Goal: Book appointment/travel/reservation

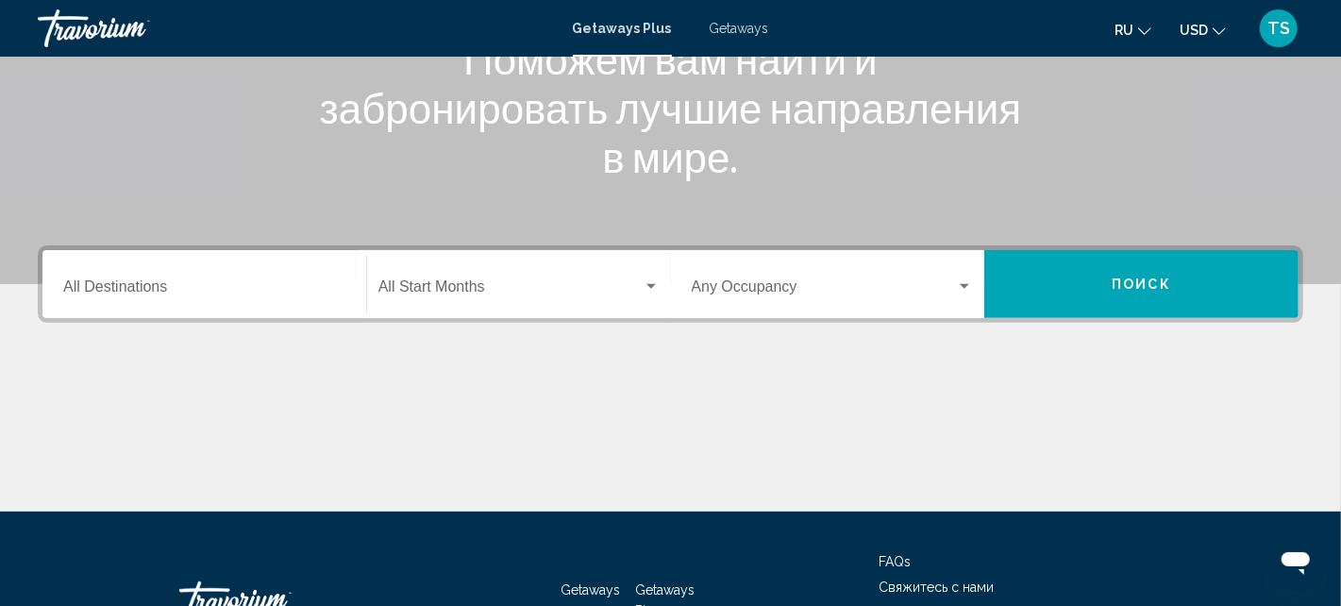
scroll to position [376, 0]
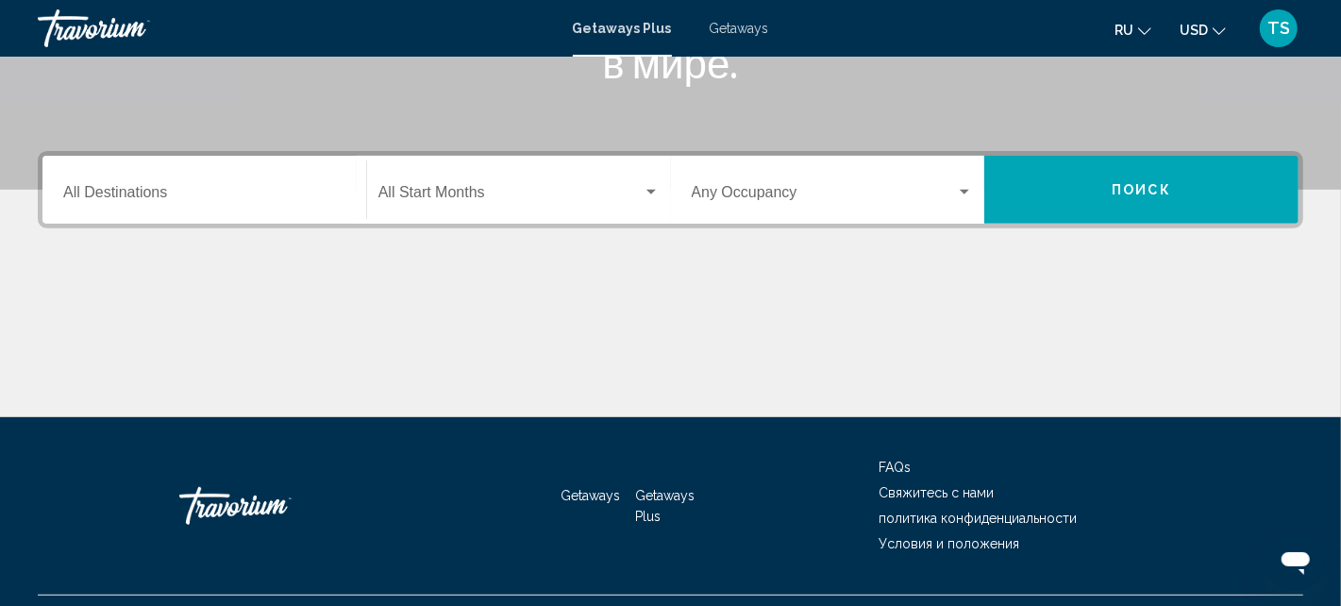
click at [222, 194] on input "Destination All Destinations" at bounding box center [204, 196] width 282 height 17
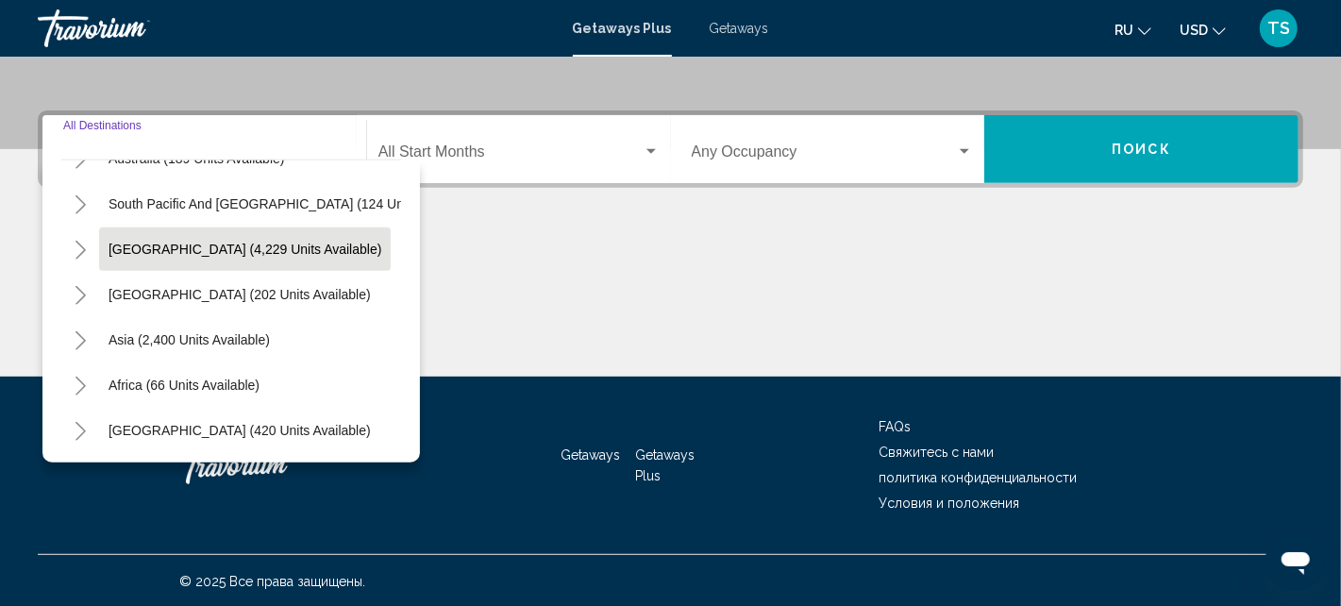
scroll to position [319, 0]
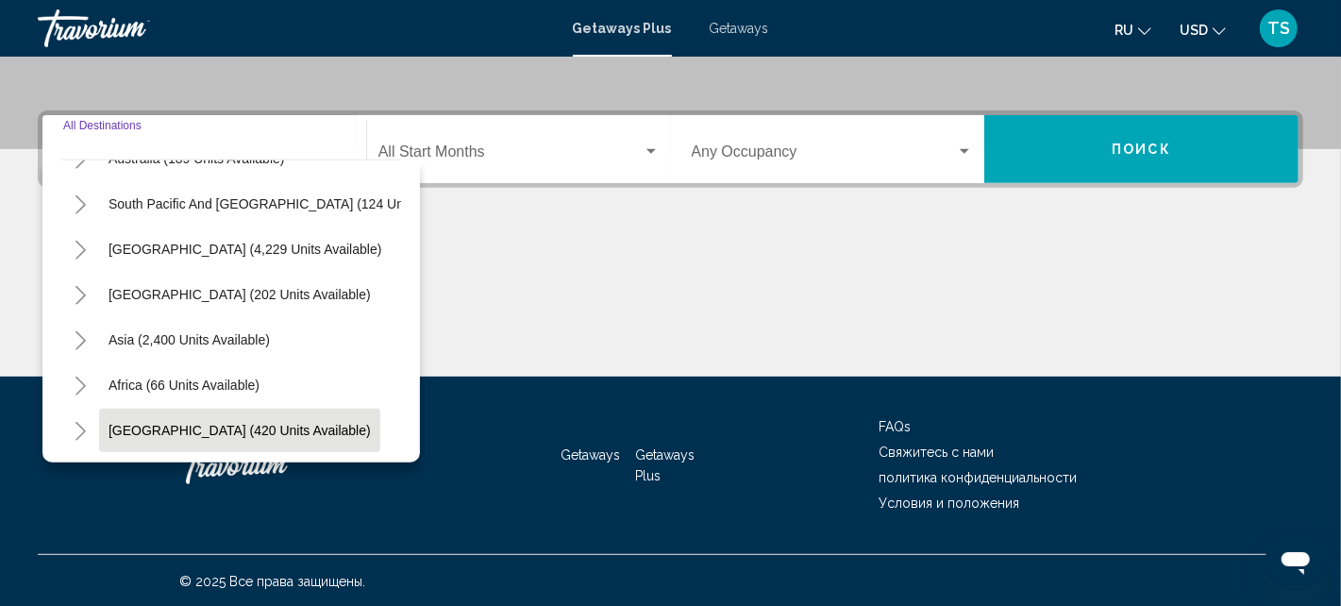
click at [210, 423] on span "[GEOGRAPHIC_DATA] (420 units available)" at bounding box center [239, 430] width 262 height 15
type input "**********"
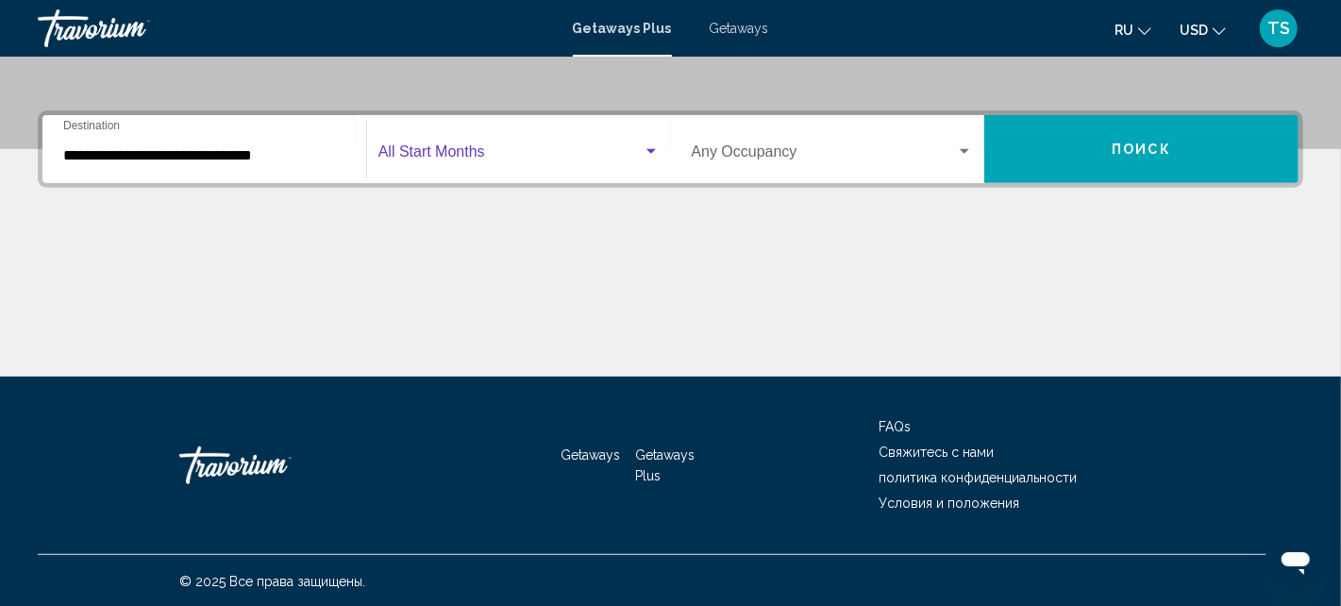
click at [654, 147] on div "Search widget" at bounding box center [650, 151] width 17 height 15
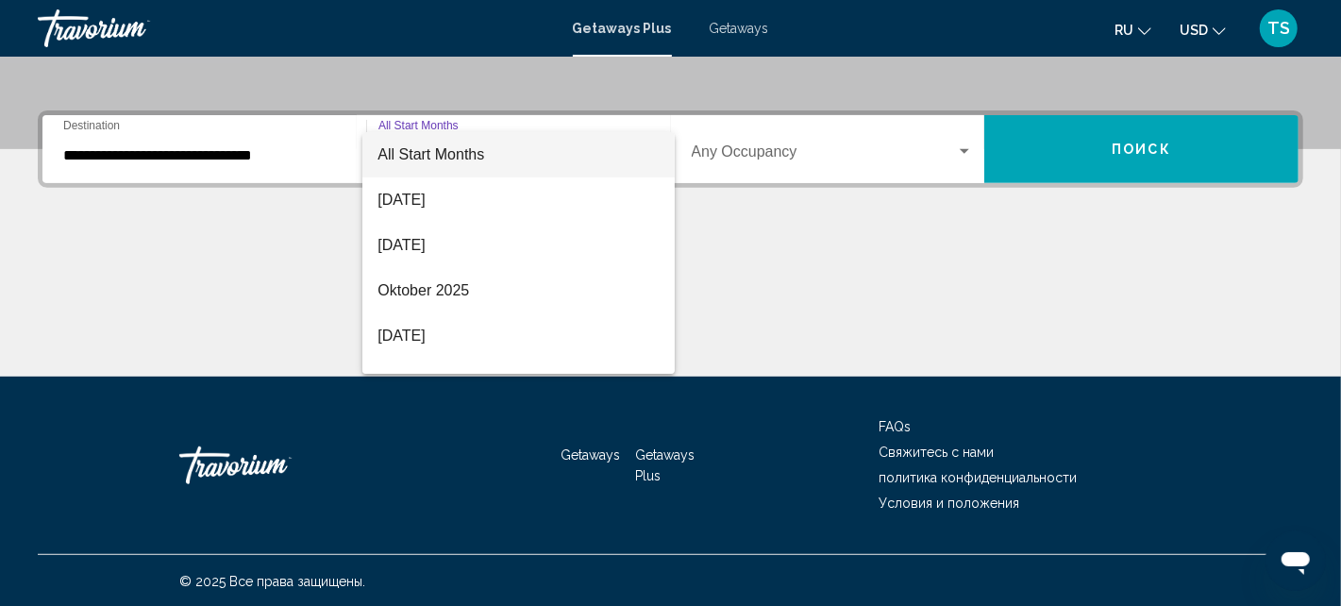
click at [714, 248] on div at bounding box center [670, 303] width 1341 height 606
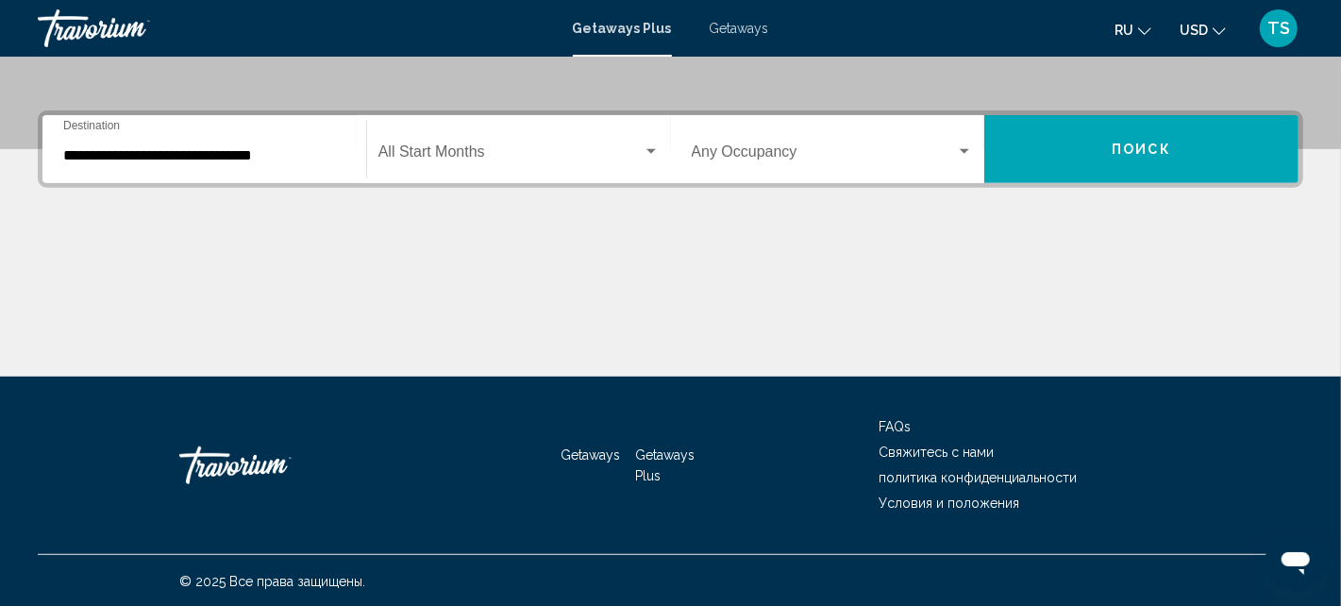
click at [819, 155] on span "Search widget" at bounding box center [824, 155] width 265 height 17
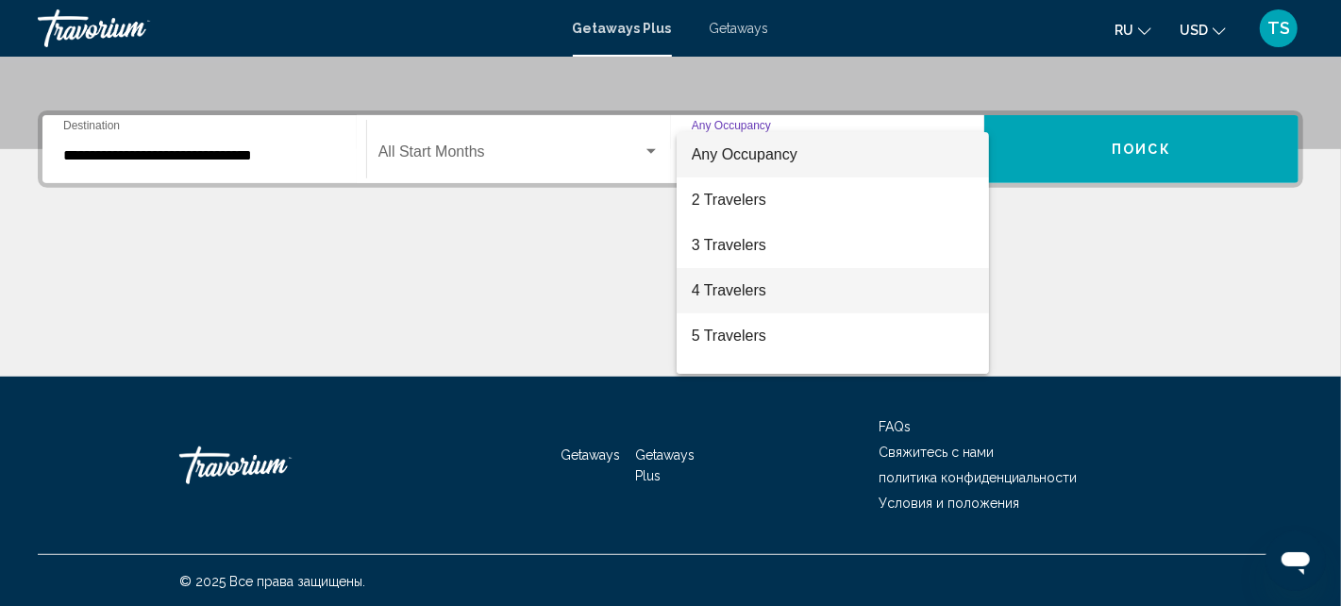
click at [786, 296] on span "4 Travelers" at bounding box center [833, 290] width 282 height 45
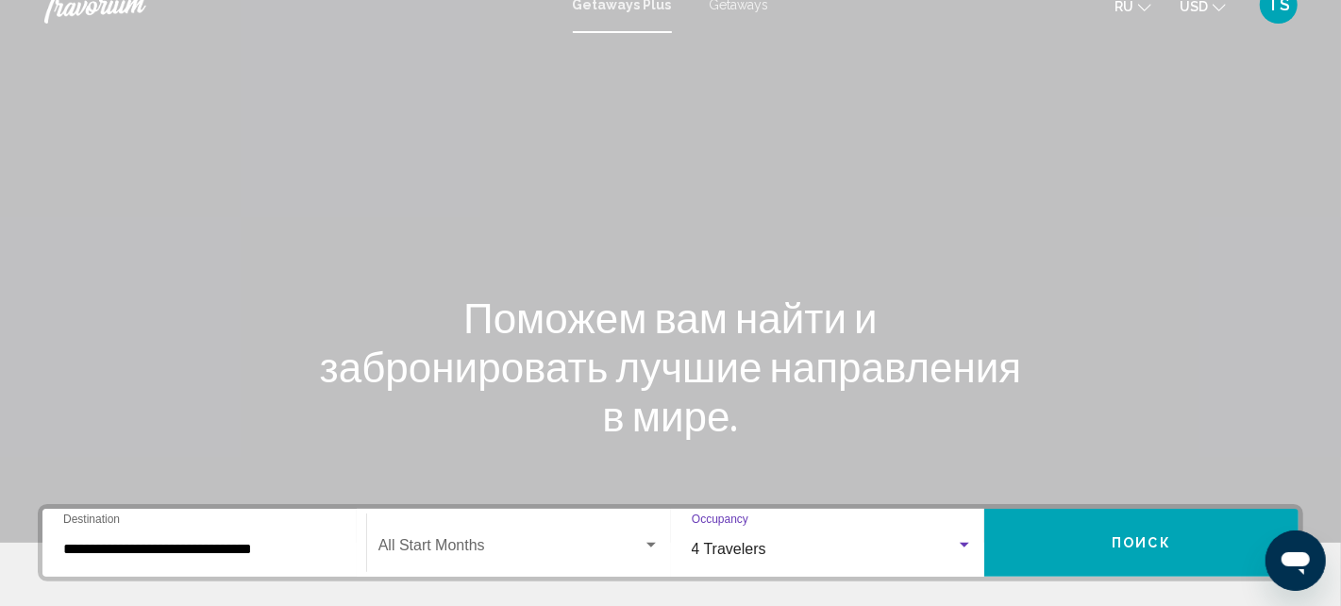
scroll to position [0, 0]
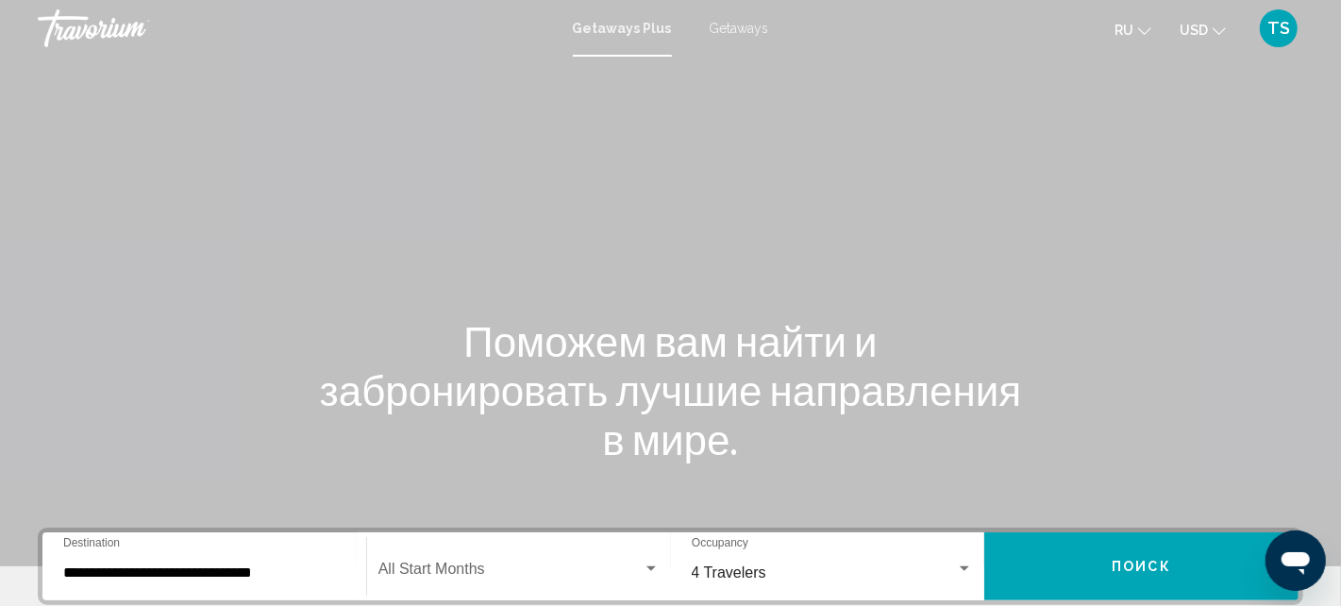
click at [738, 28] on span "Getaways" at bounding box center [738, 28] width 59 height 15
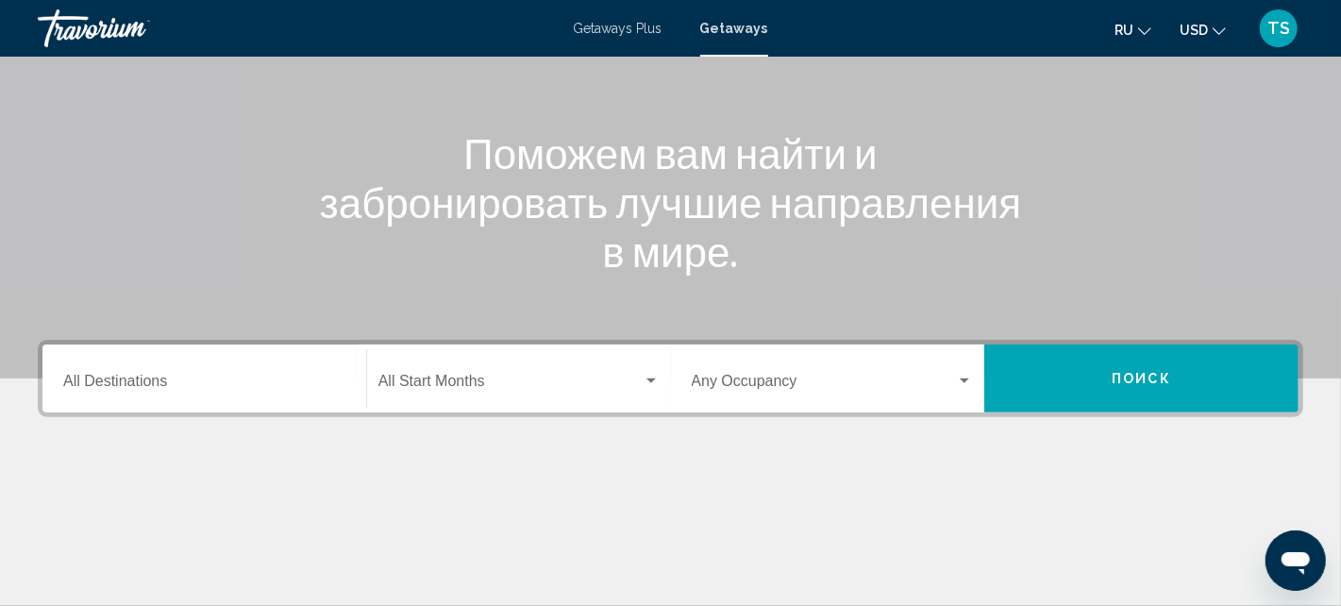
scroll to position [189, 0]
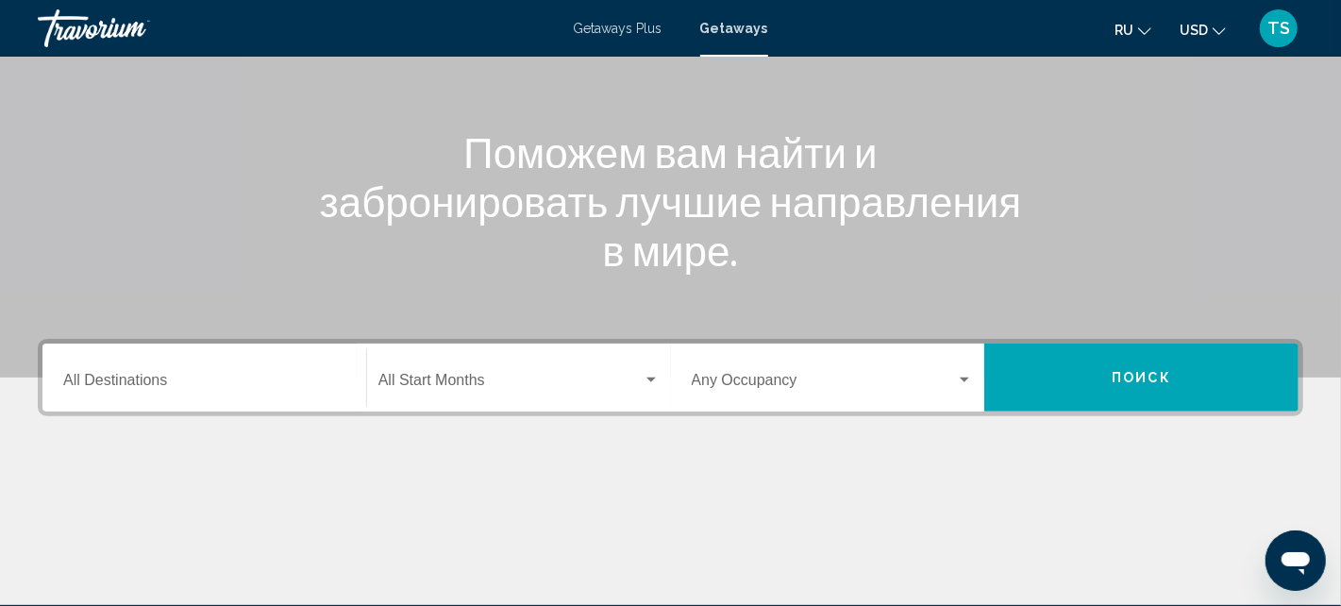
click at [102, 377] on input "Destination All Destinations" at bounding box center [204, 383] width 282 height 17
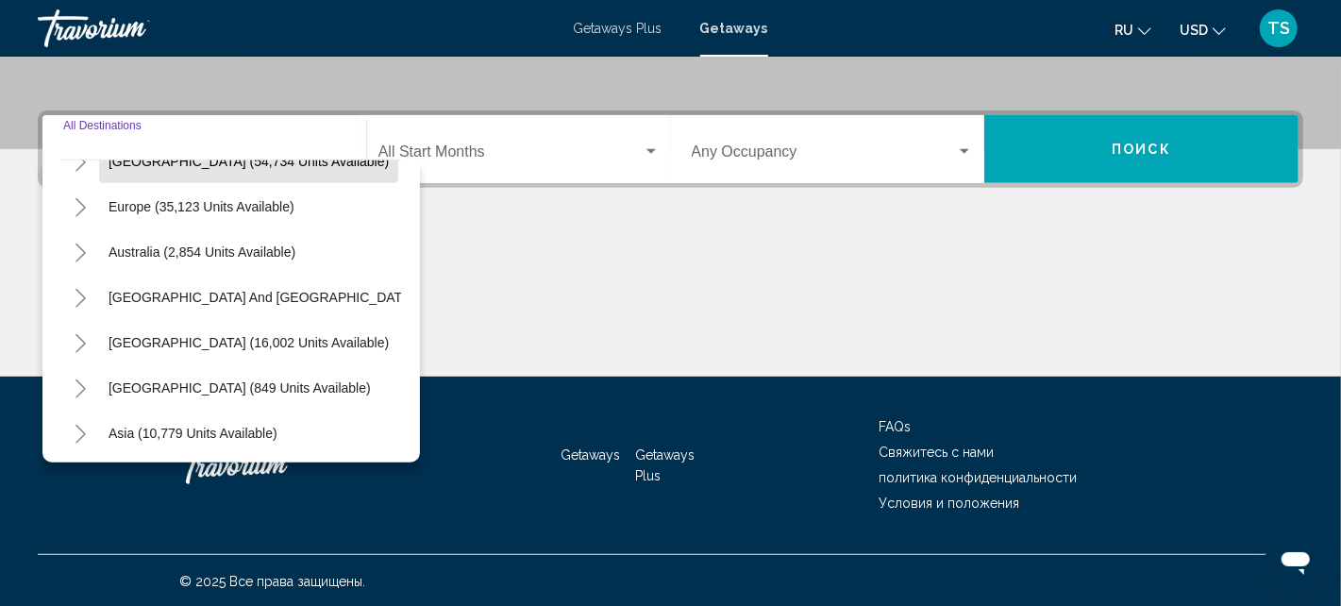
scroll to position [319, 0]
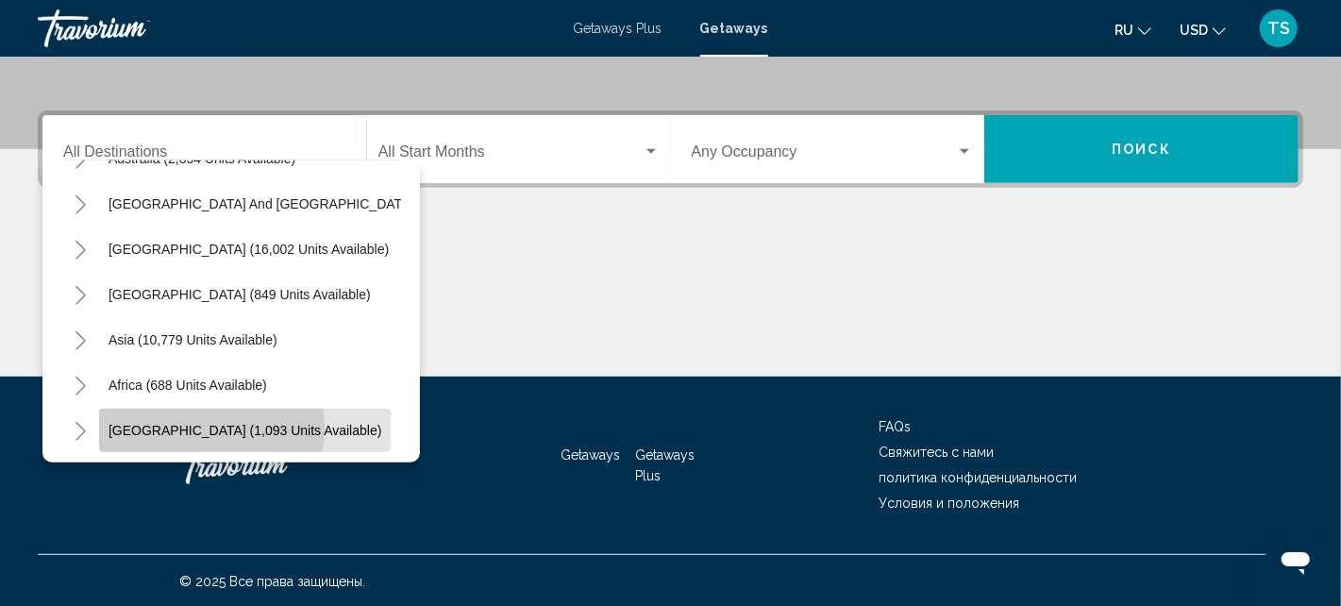
click at [188, 423] on span "[GEOGRAPHIC_DATA] (1,093 units available)" at bounding box center [244, 430] width 273 height 15
type input "**********"
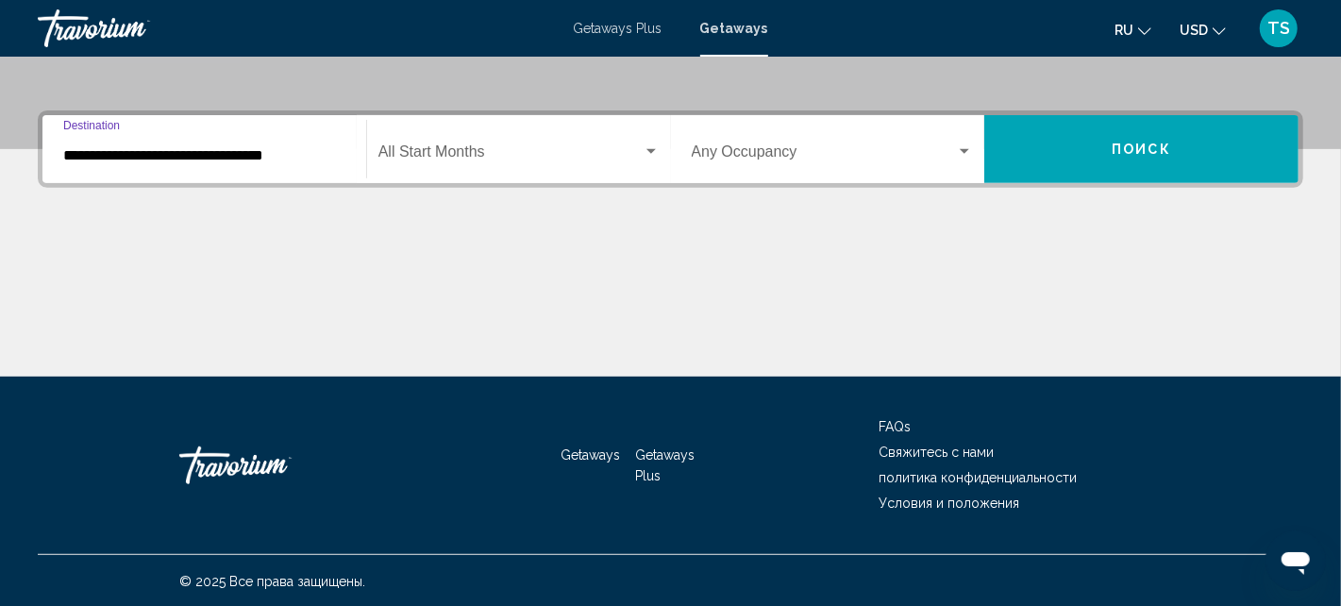
click at [799, 147] on span "Search widget" at bounding box center [824, 155] width 265 height 17
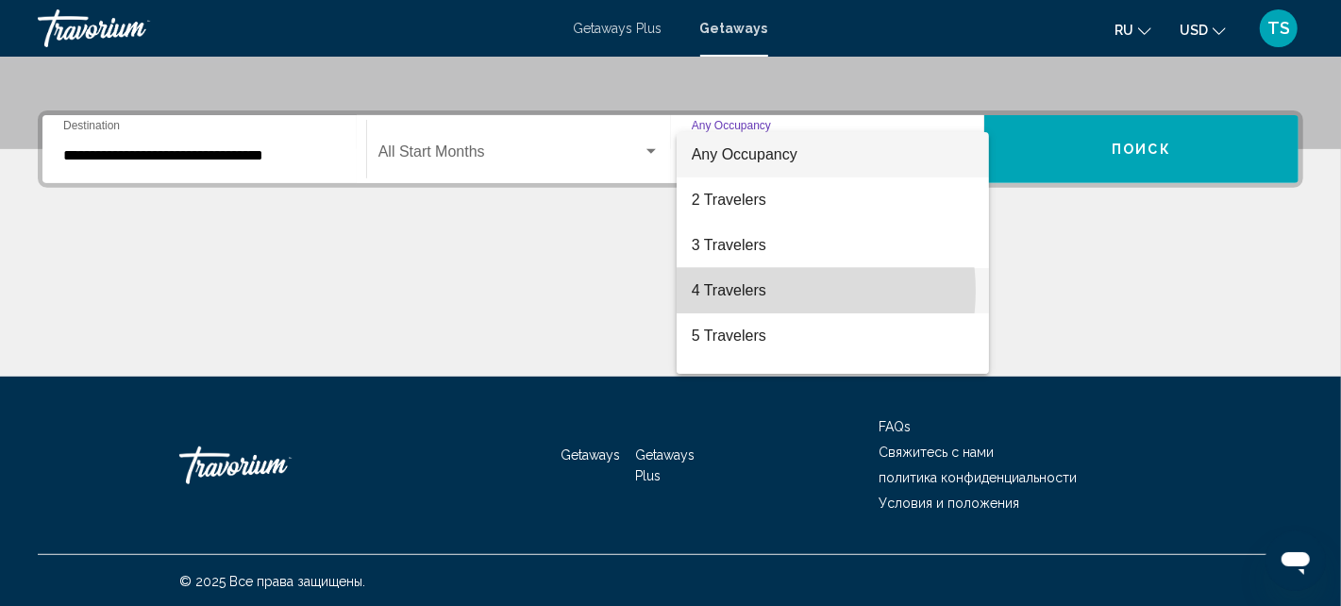
click at [764, 291] on span "4 Travelers" at bounding box center [833, 290] width 282 height 45
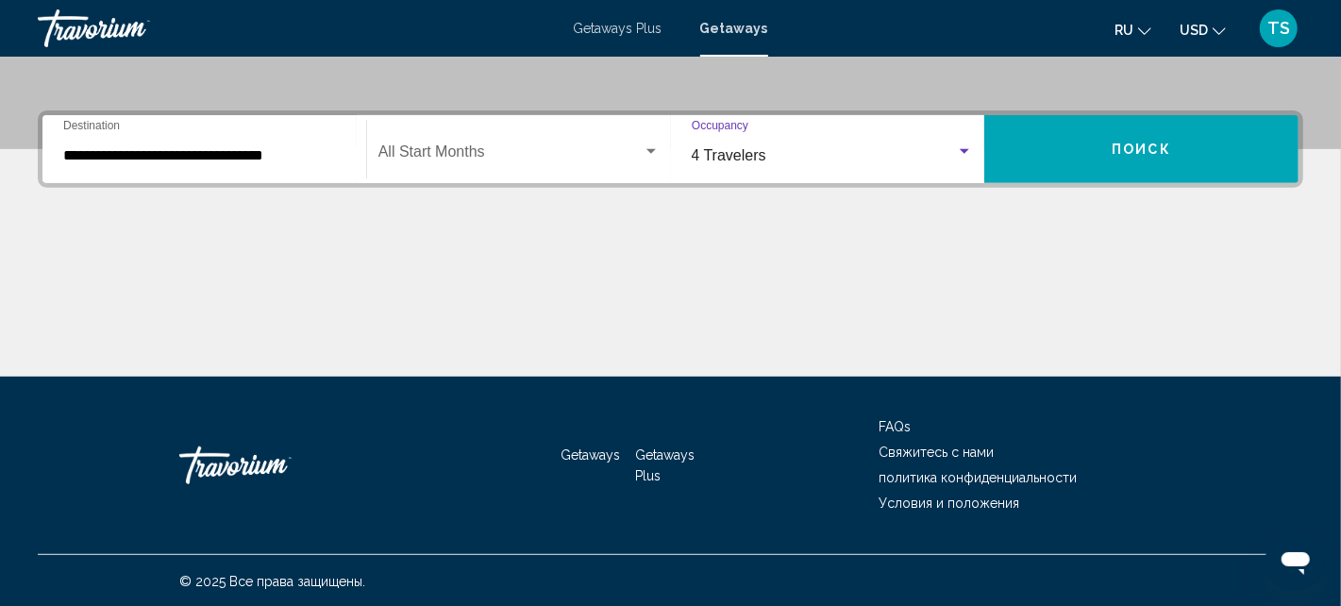
click at [1167, 152] on span "Поиск" at bounding box center [1140, 149] width 59 height 15
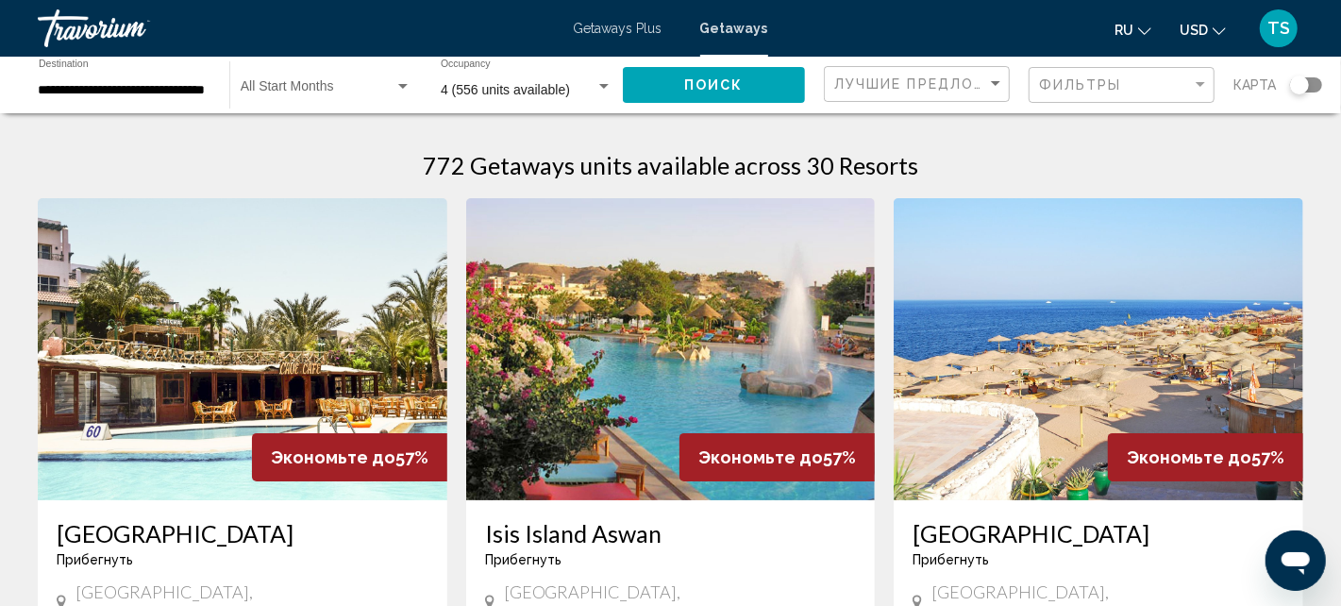
click at [1313, 88] on div "Search widget" at bounding box center [1306, 84] width 32 height 15
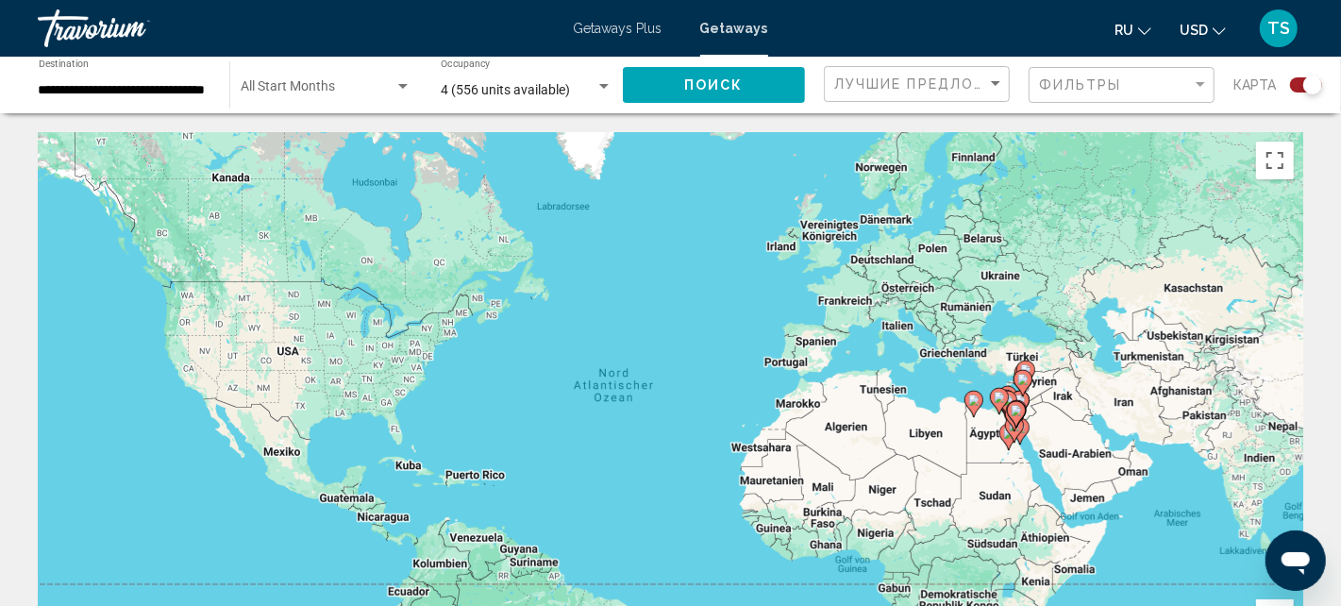
click at [732, 25] on span "Getaways" at bounding box center [734, 28] width 68 height 15
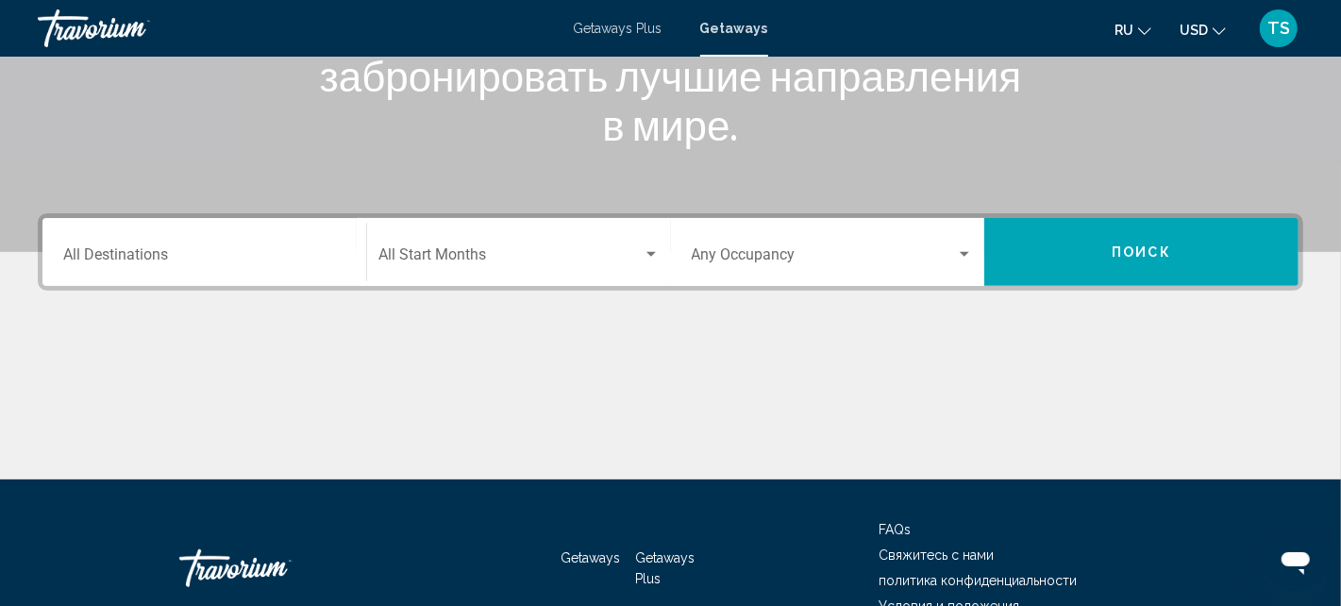
scroll to position [282, 0]
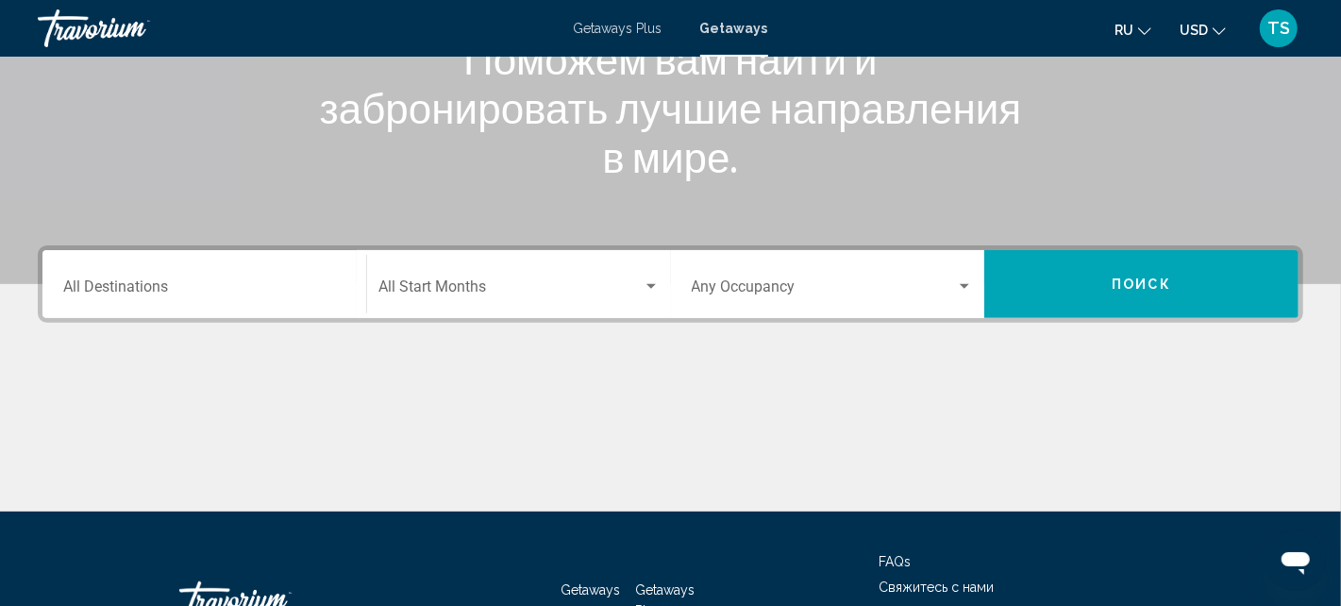
click at [123, 289] on input "Destination All Destinations" at bounding box center [204, 290] width 282 height 17
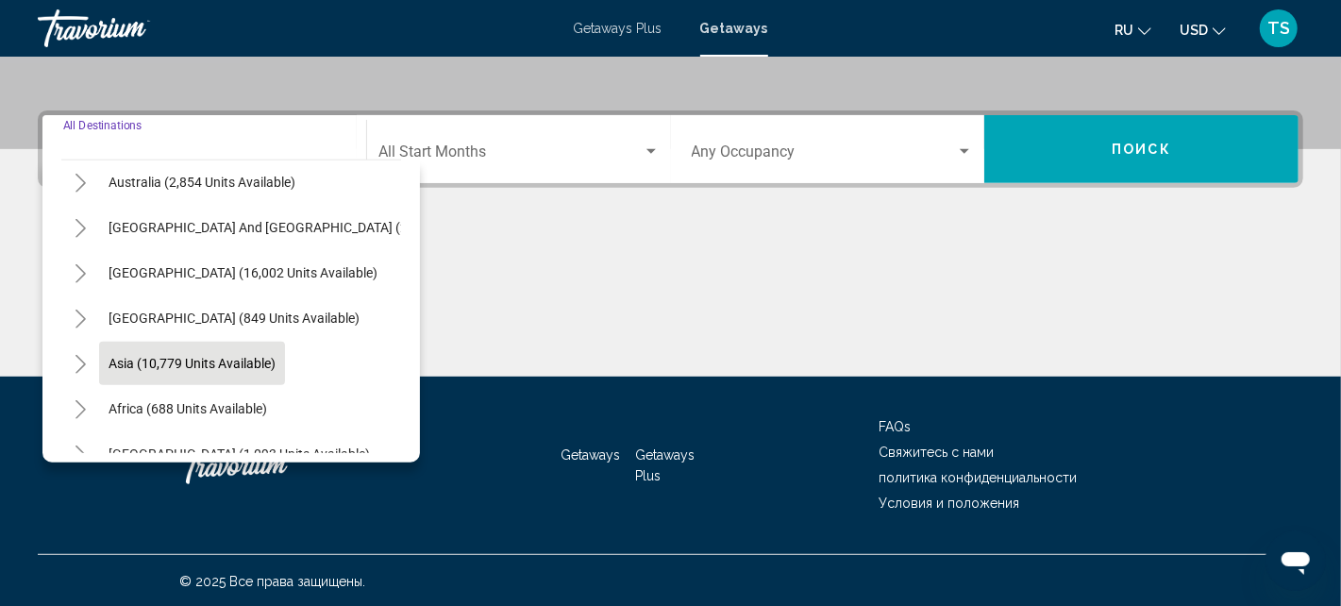
click at [190, 357] on span "Asia (10,779 units available)" at bounding box center [191, 363] width 167 height 15
type input "**********"
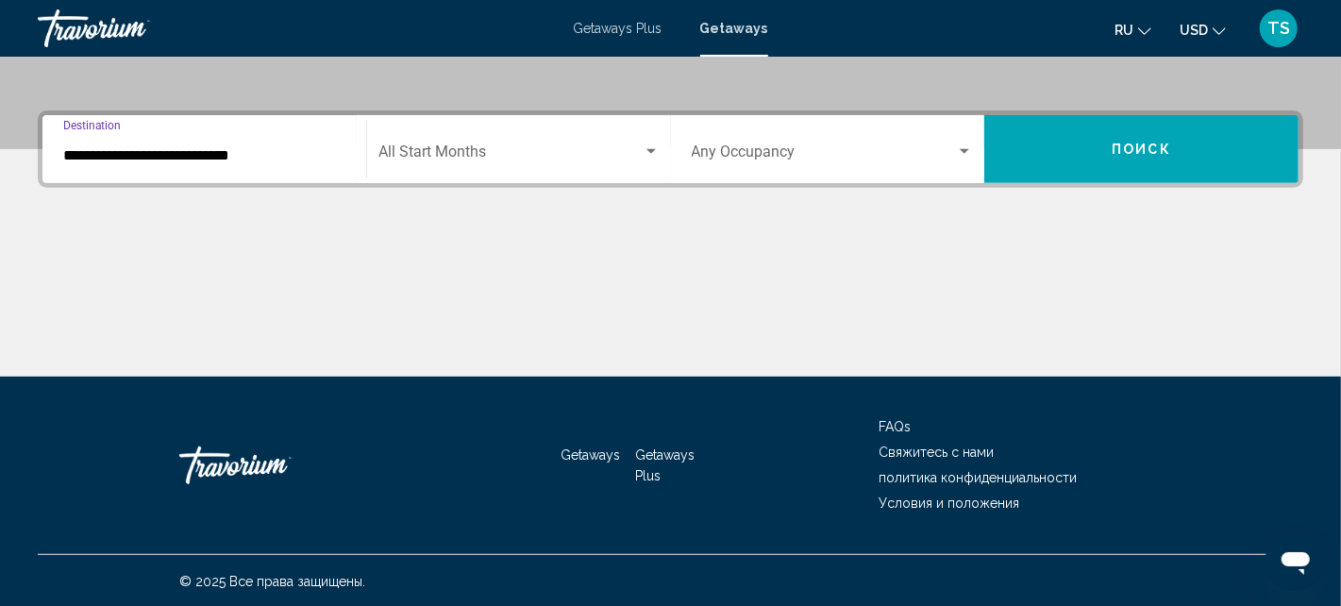
click at [961, 146] on div "Search widget" at bounding box center [964, 151] width 17 height 15
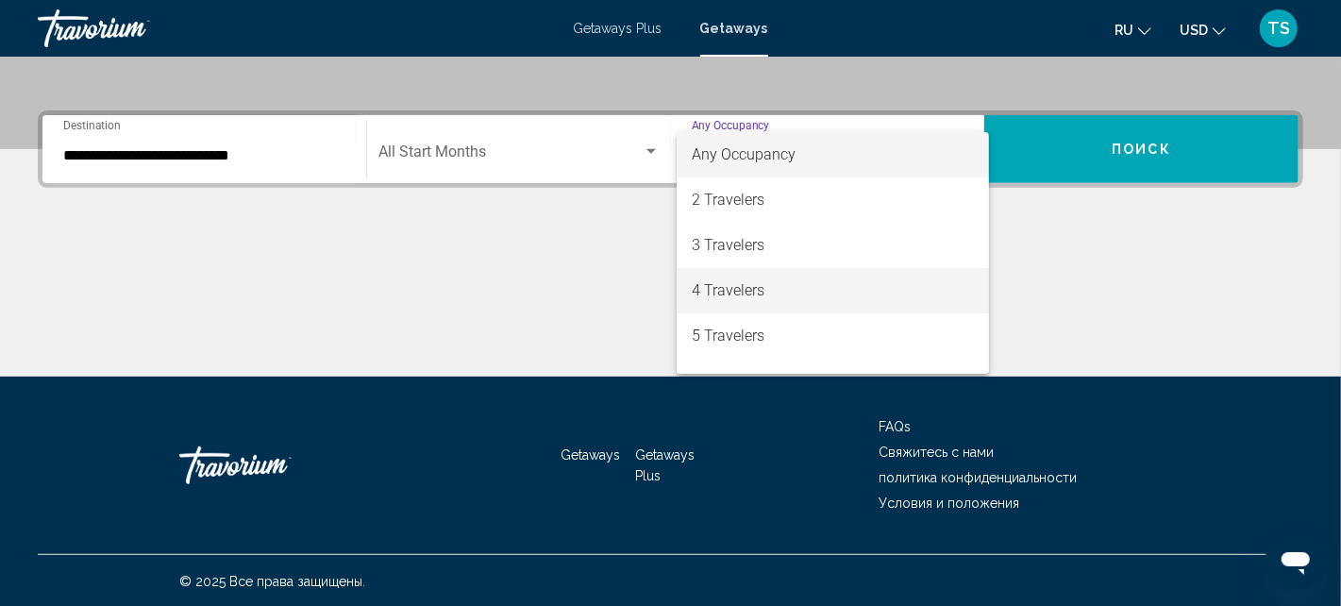
click at [787, 283] on span "4 Travelers" at bounding box center [833, 290] width 282 height 45
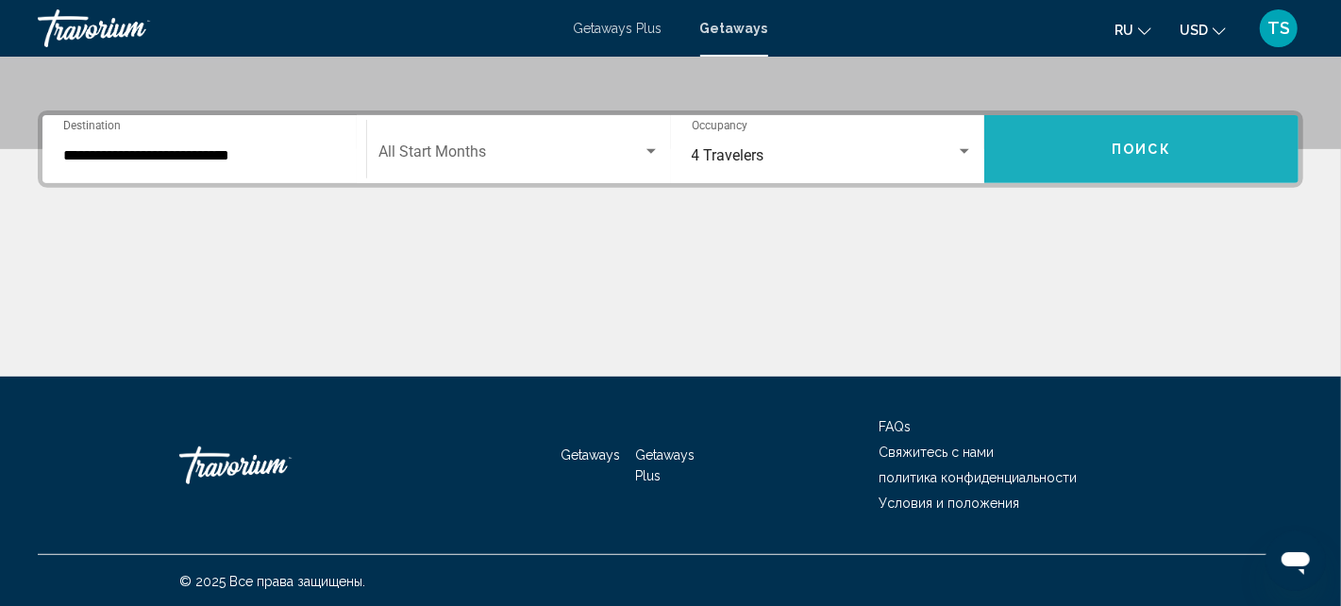
click at [1131, 142] on span "Поиск" at bounding box center [1140, 149] width 59 height 15
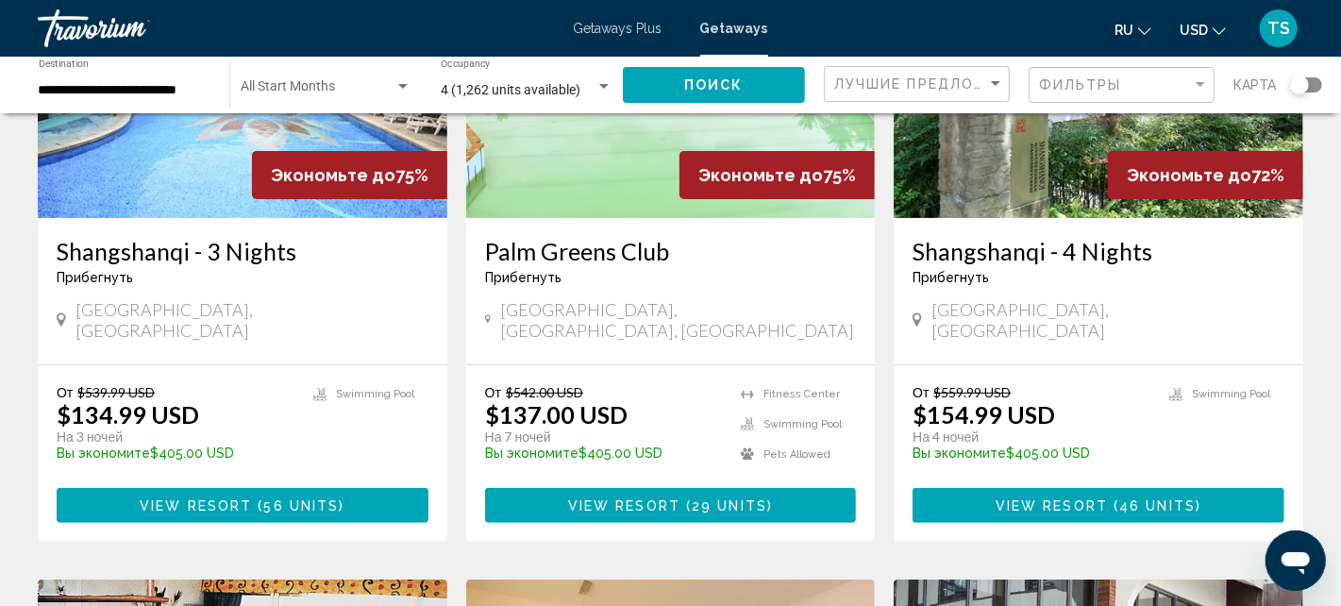
scroll to position [282, 0]
click at [1308, 84] on div "Search widget" at bounding box center [1299, 84] width 19 height 19
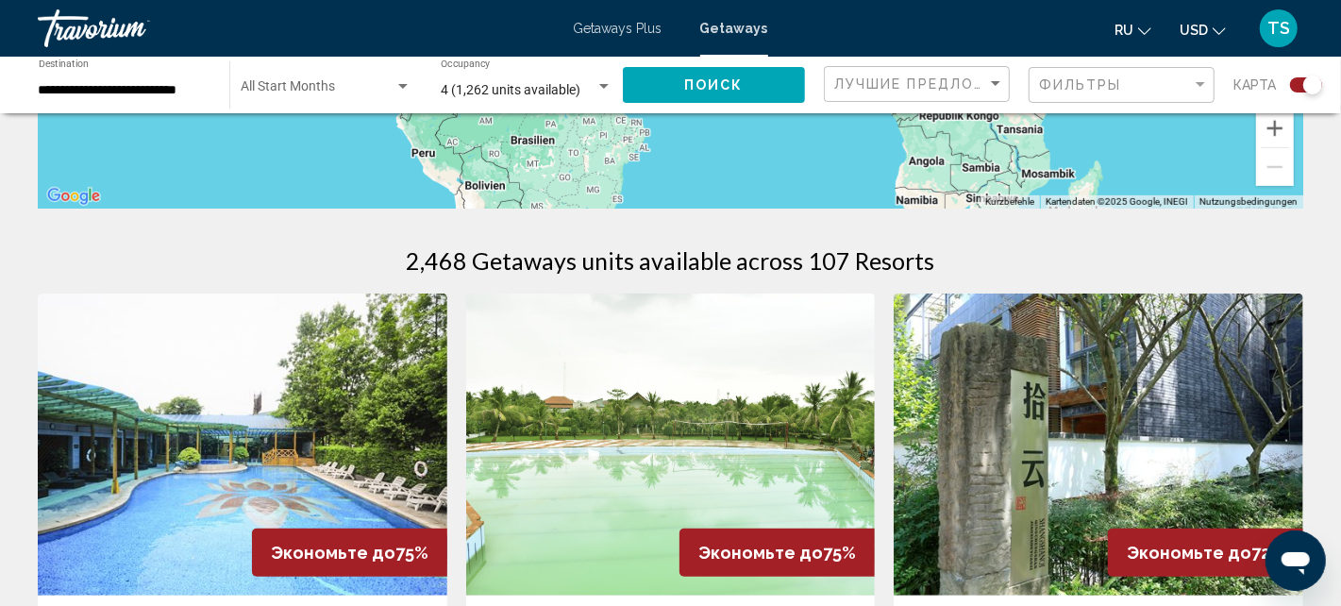
scroll to position [94, 0]
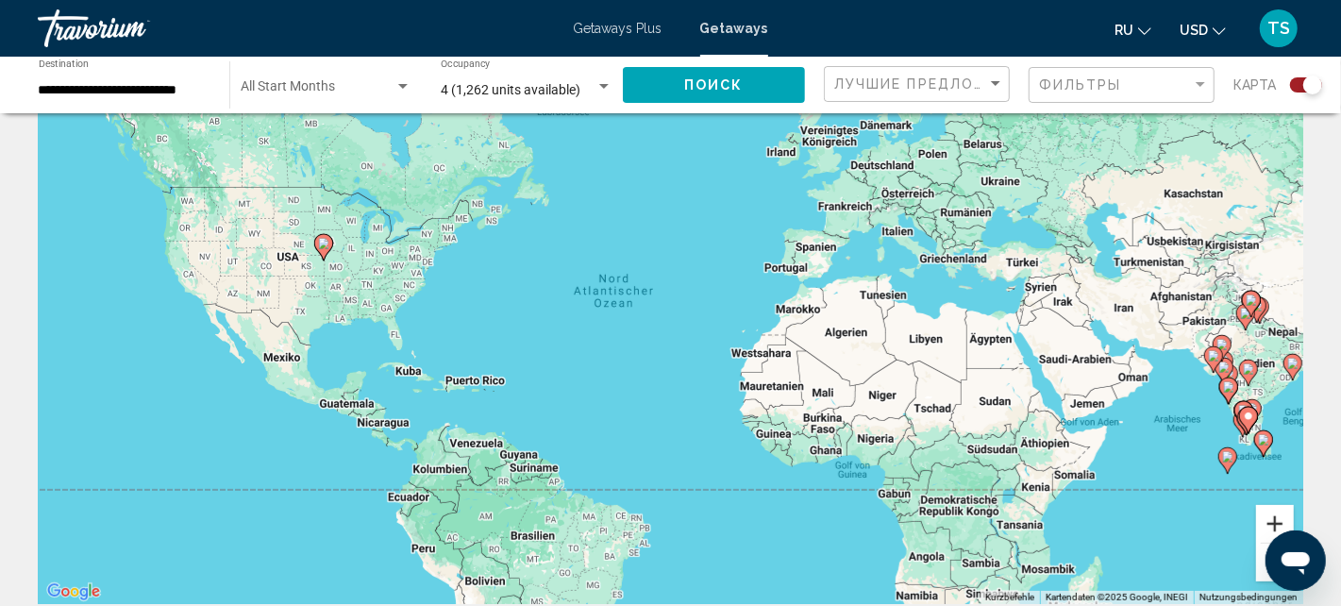
click at [1277, 518] on button "Vergrößern" at bounding box center [1275, 524] width 38 height 38
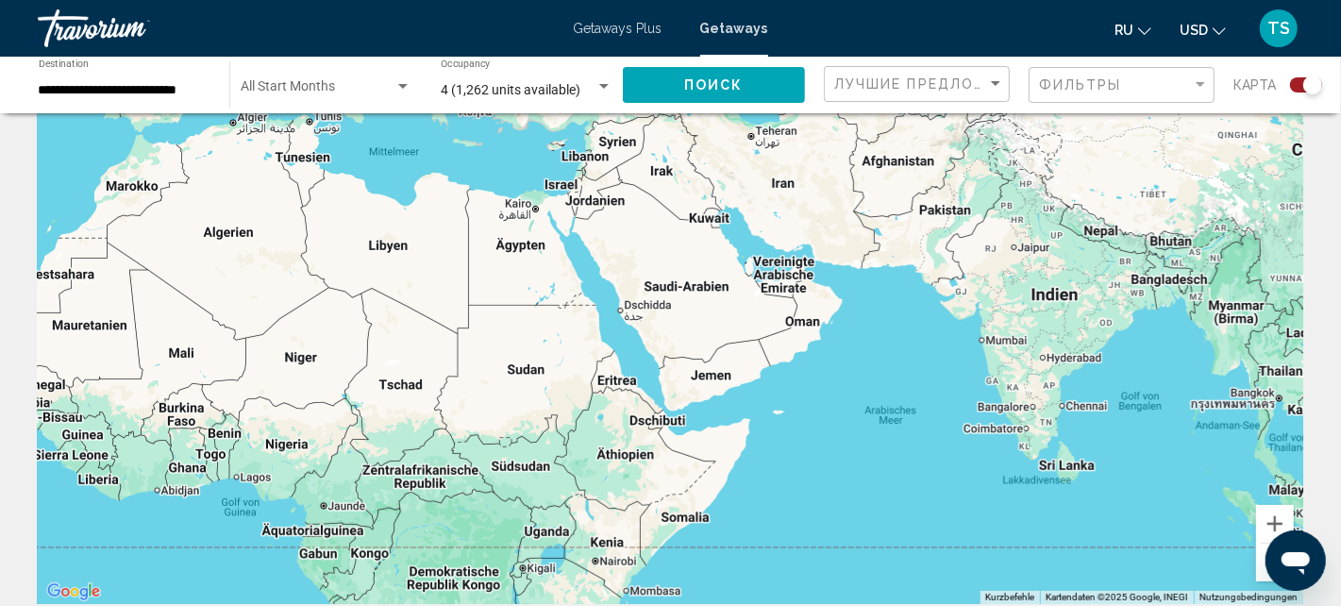
drag, startPoint x: 1209, startPoint y: 413, endPoint x: 411, endPoint y: 302, distance: 805.8
click at [411, 302] on div "Um den Modus zum Ziehen mit der Tastatur zu aktivieren, drückst du Alt + Eingab…" at bounding box center [670, 321] width 1265 height 566
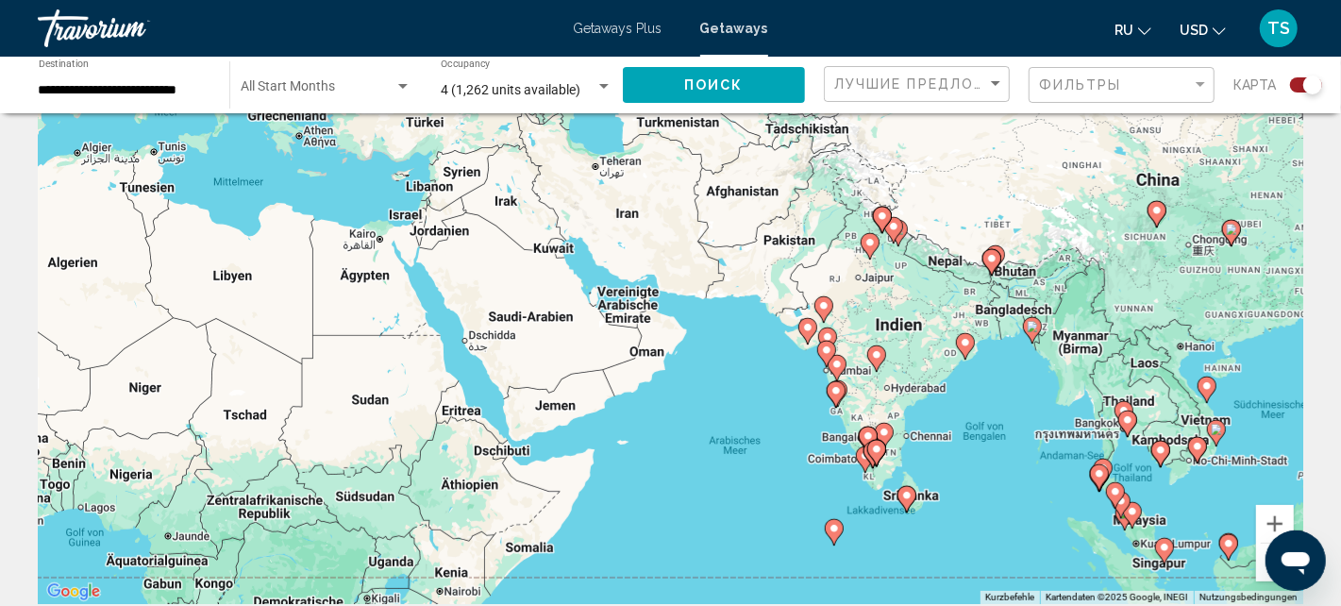
drag, startPoint x: 1054, startPoint y: 268, endPoint x: 950, endPoint y: 282, distance: 104.7
click at [950, 282] on div "Um den Modus zum Ziehen mit der Tastatur zu aktivieren, drückst du Alt + Eingab…" at bounding box center [670, 321] width 1265 height 566
click at [1269, 518] on button "Vergrößern" at bounding box center [1275, 524] width 38 height 38
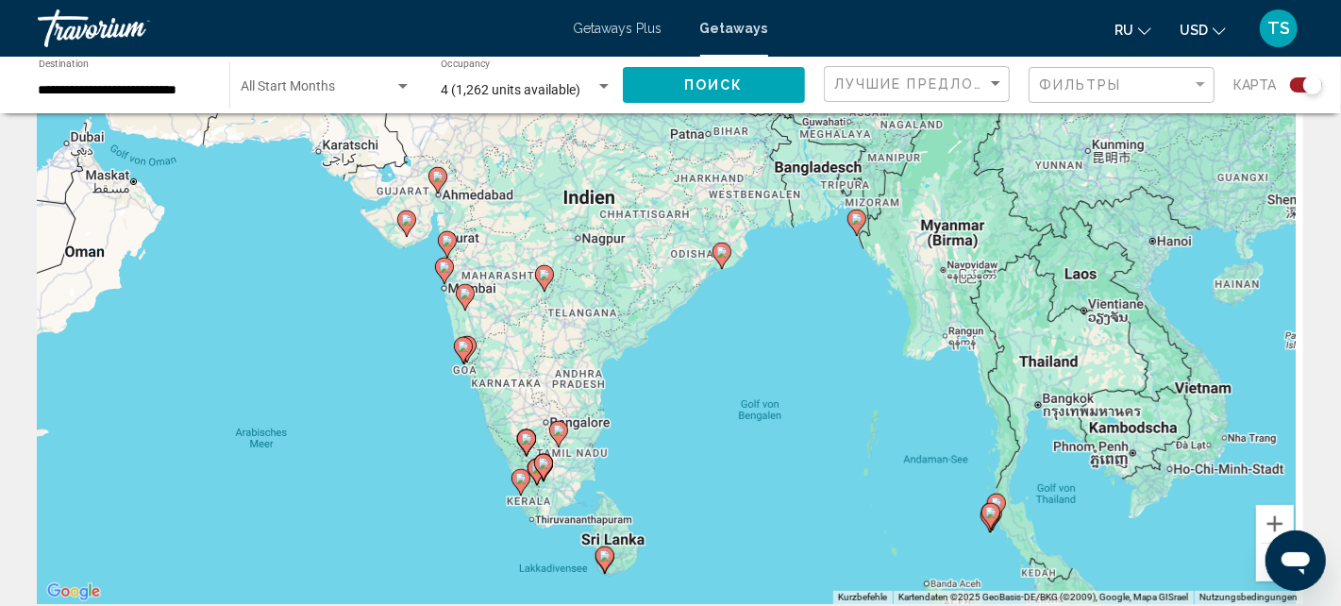
drag, startPoint x: 1195, startPoint y: 411, endPoint x: 645, endPoint y: 276, distance: 566.3
click at [645, 276] on div "Um den Modus zum Ziehen mit der Tastatur zu aktivieren, drückst du Alt + Eingab…" at bounding box center [670, 321] width 1265 height 566
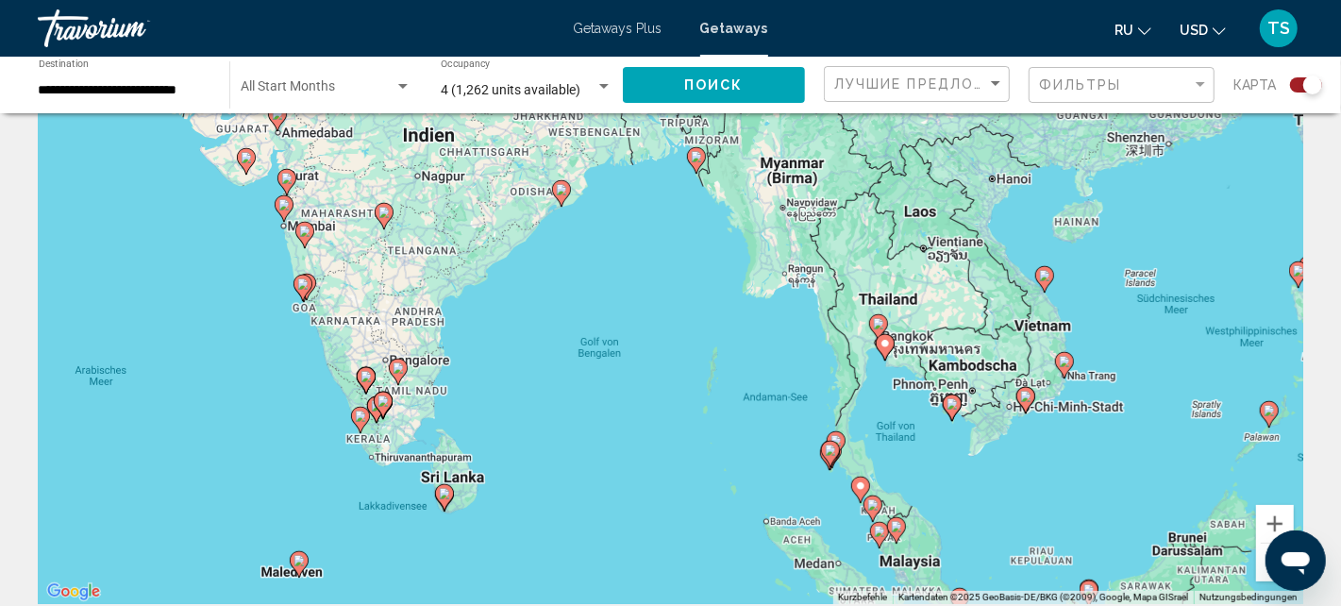
drag, startPoint x: 1154, startPoint y: 351, endPoint x: 1000, endPoint y: 288, distance: 166.3
click at [1000, 288] on div "Um den Modus zum Ziehen mit der Tastatur zu aktivieren, drückst du Alt + Eingab…" at bounding box center [670, 321] width 1265 height 566
click at [1058, 358] on image "Main content" at bounding box center [1063, 361] width 11 height 11
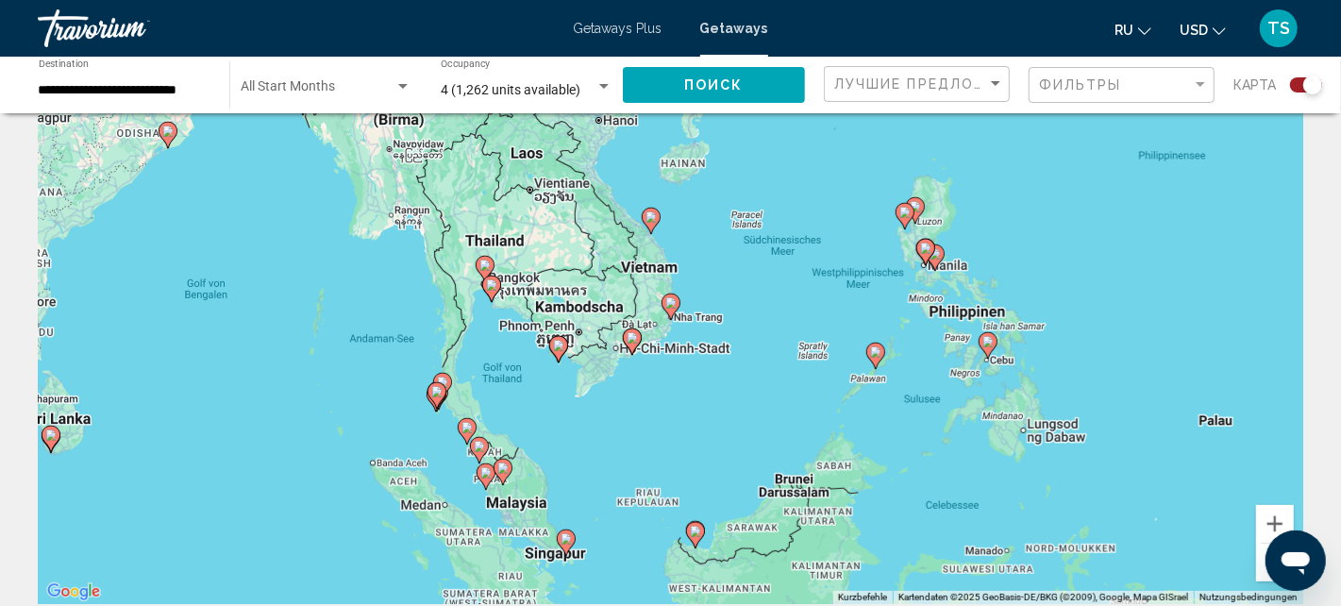
click at [671, 306] on image "Main content" at bounding box center [670, 302] width 11 height 11
type input "**********"
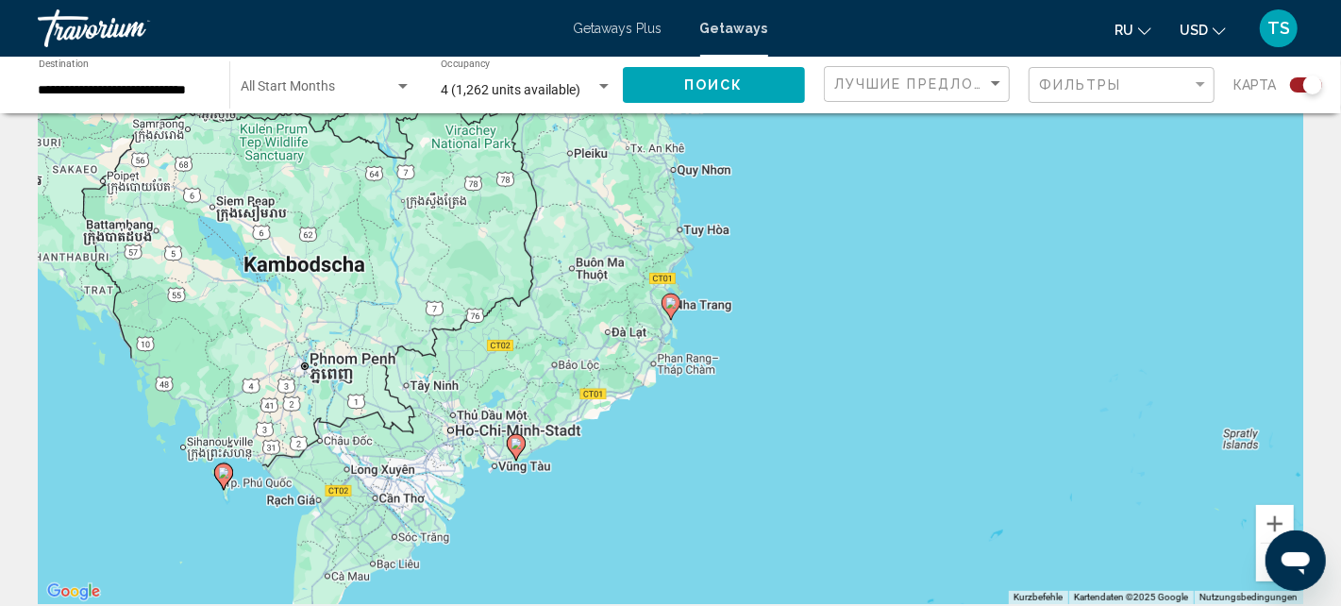
click at [671, 306] on image "Main content" at bounding box center [670, 302] width 11 height 11
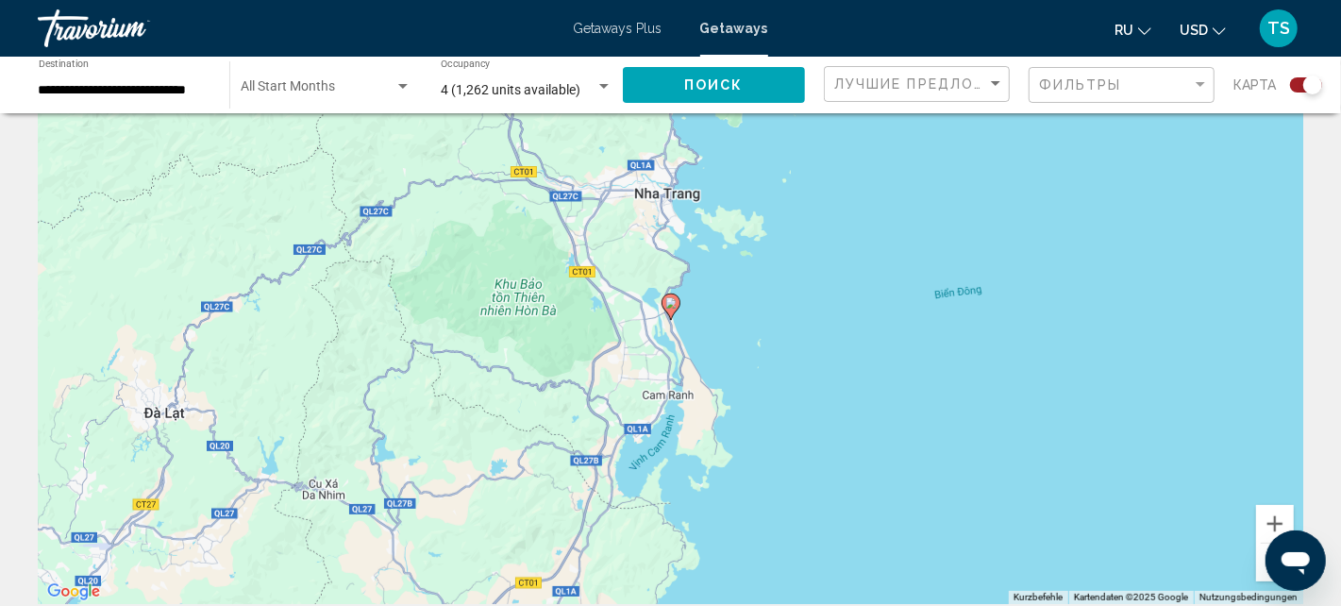
click at [671, 306] on image "Main content" at bounding box center [670, 302] width 11 height 11
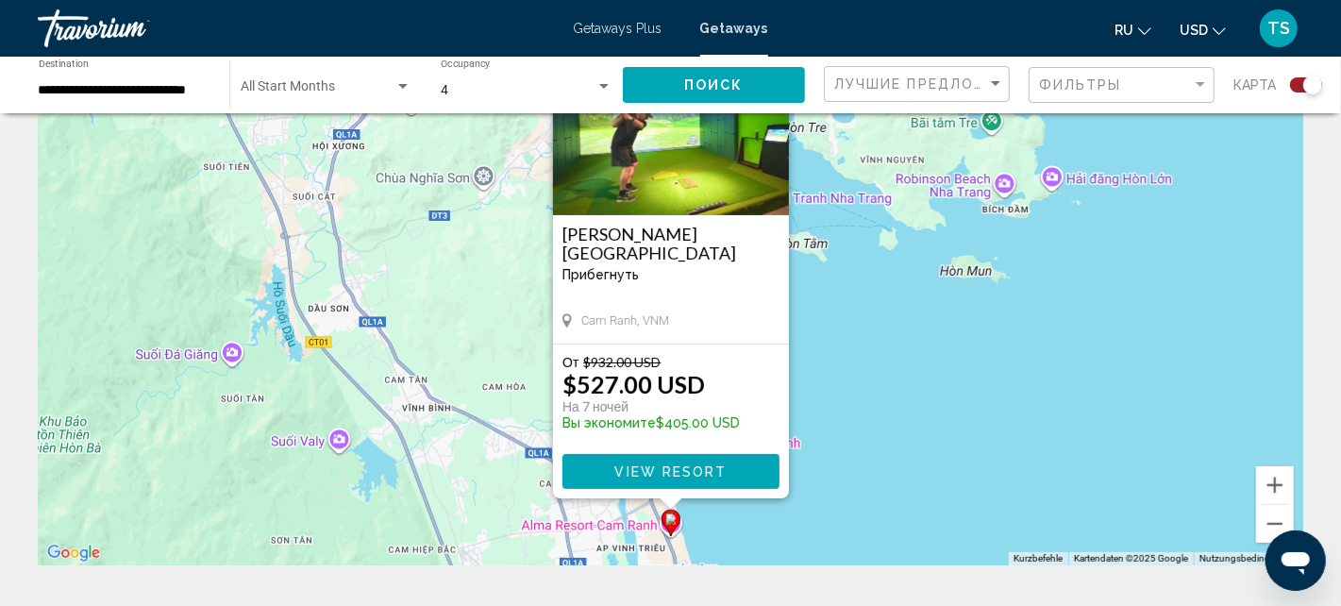
scroll to position [189, 0]
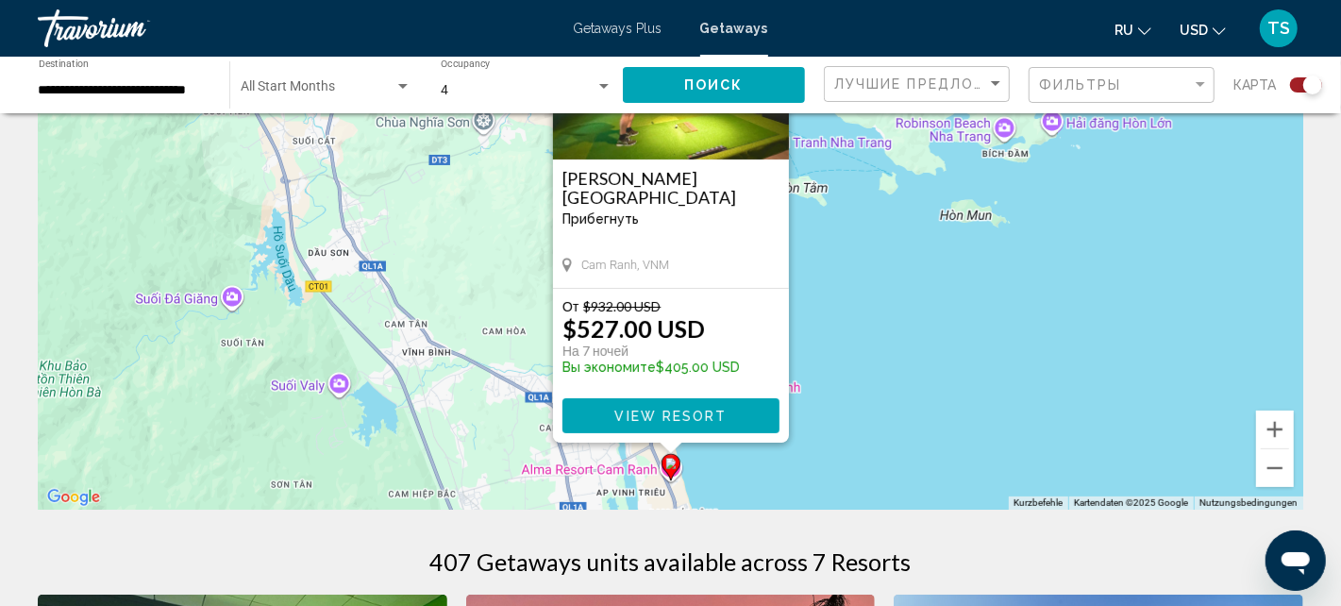
click at [682, 411] on span "View Resort" at bounding box center [670, 415] width 112 height 15
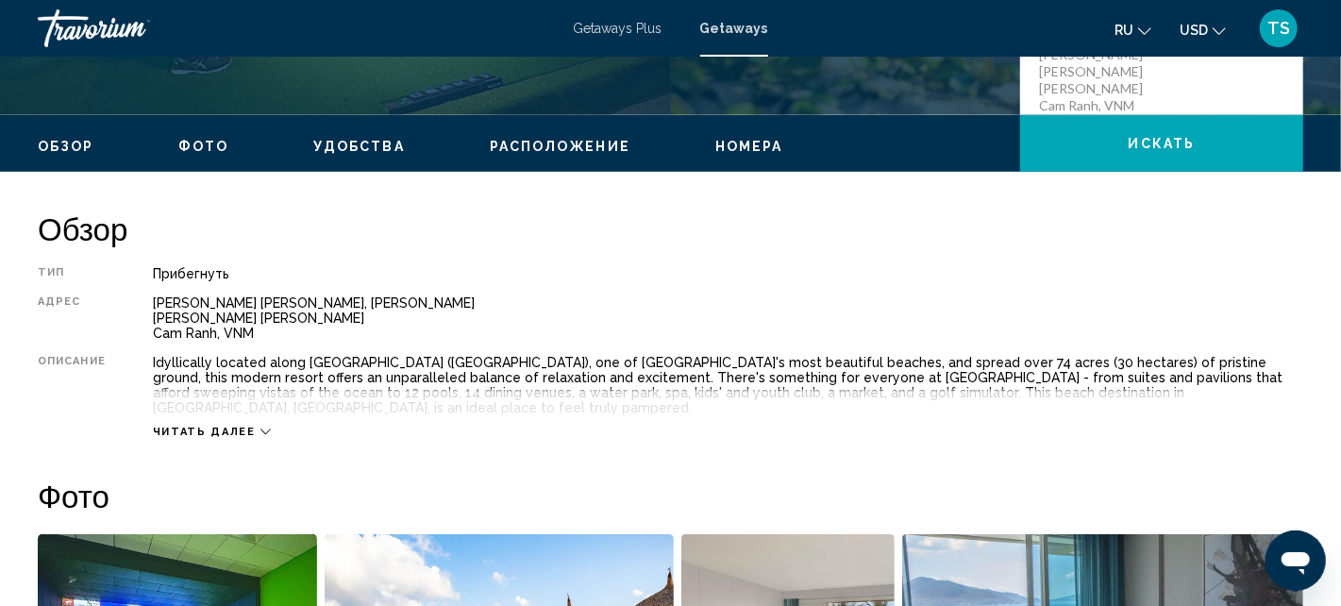
scroll to position [602, 0]
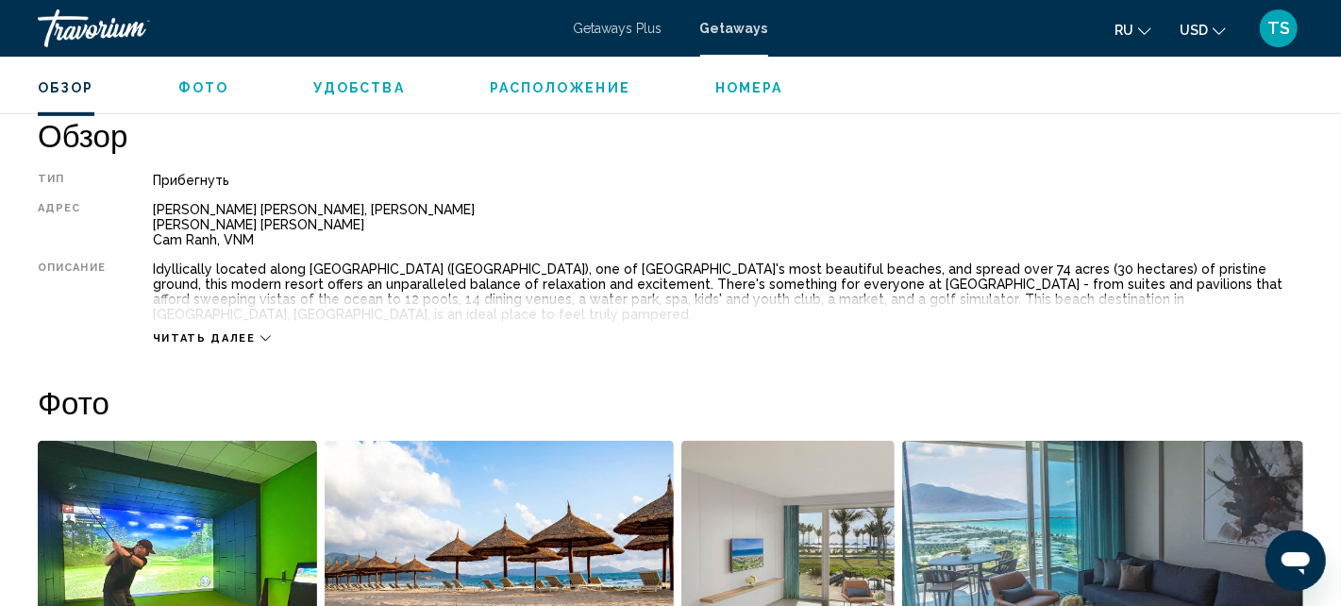
click at [260, 333] on icon "Main content" at bounding box center [265, 338] width 10 height 10
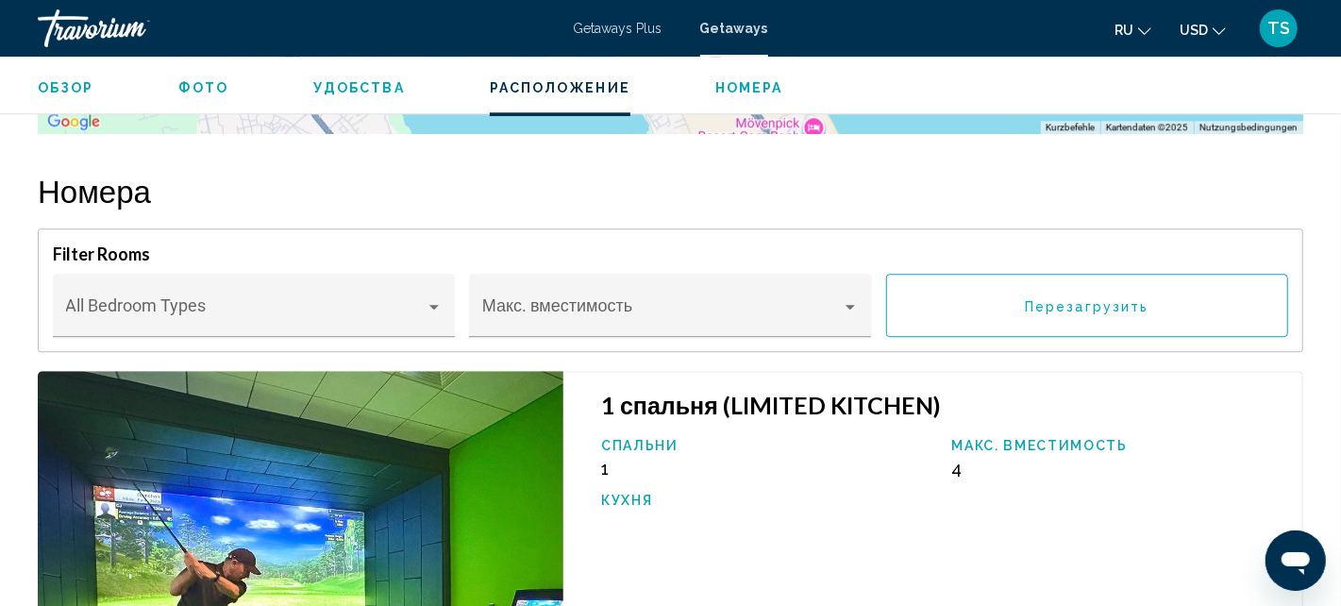
scroll to position [3018, 0]
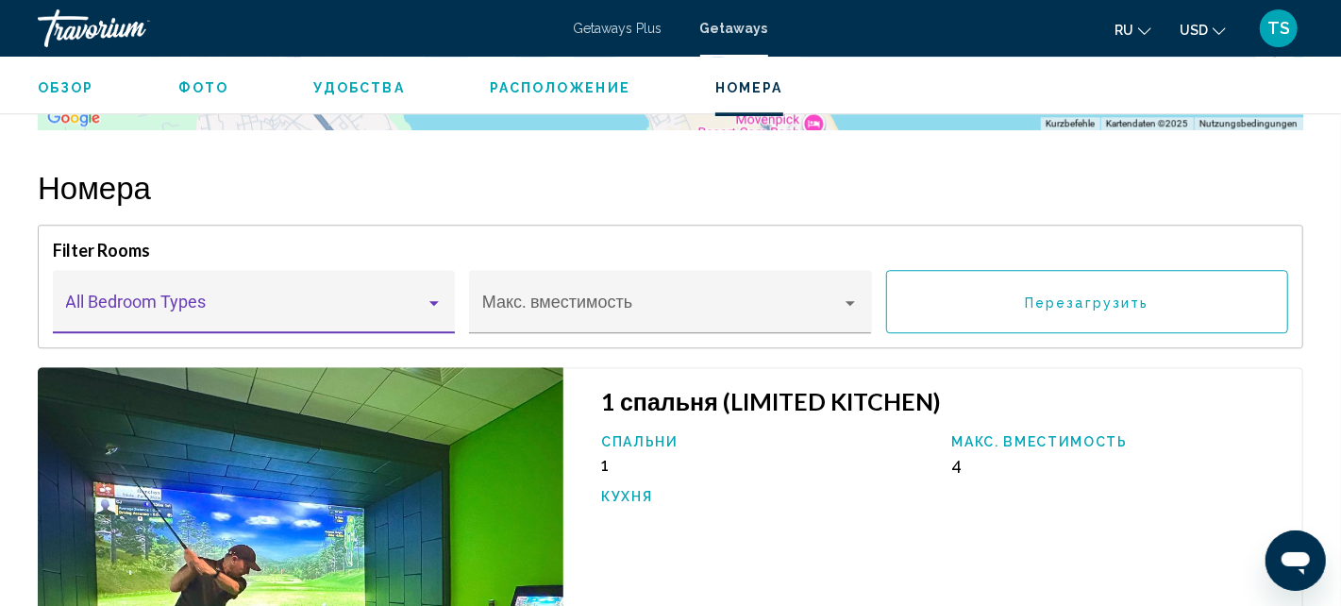
click at [434, 301] on div "Main content" at bounding box center [433, 303] width 9 height 5
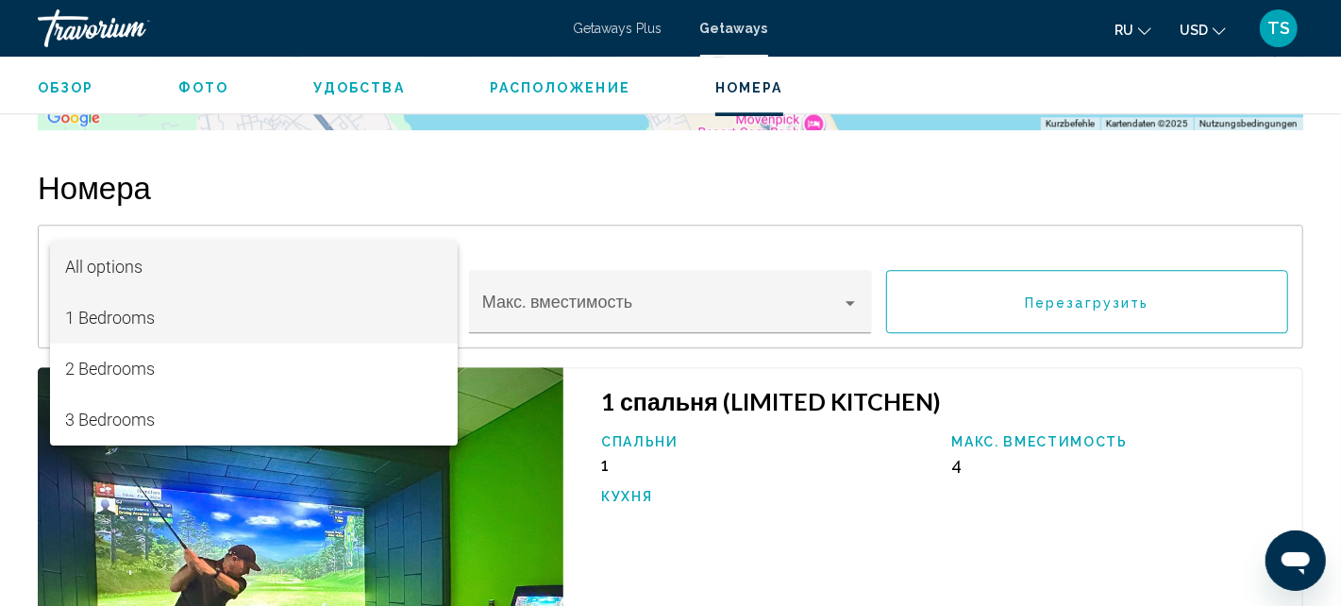
click at [261, 319] on span "1 Bedrooms" at bounding box center [253, 317] width 377 height 51
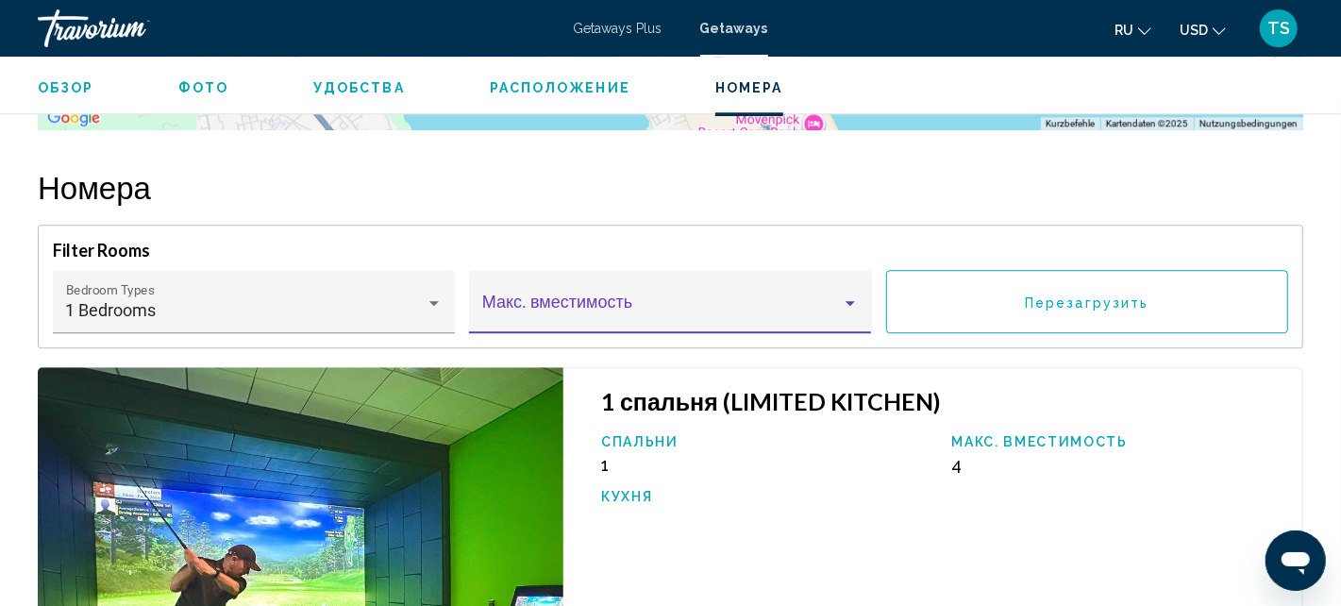
click at [654, 301] on span "Main content" at bounding box center [661, 310] width 359 height 19
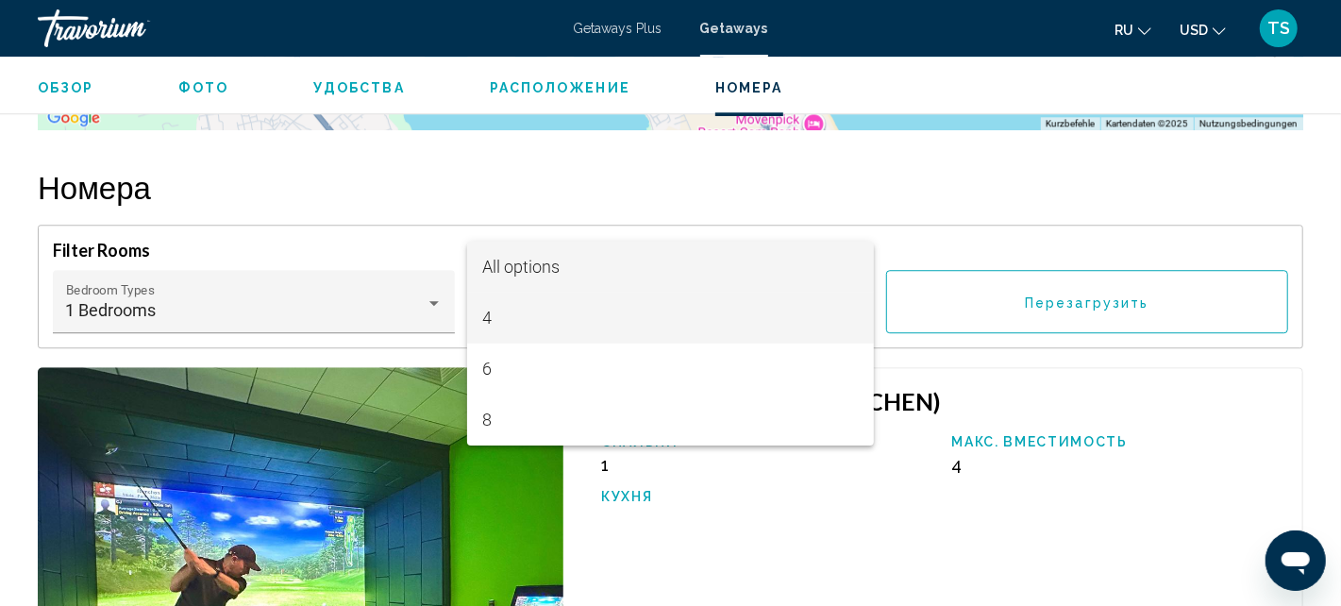
click at [558, 308] on span "4" at bounding box center [670, 317] width 377 height 51
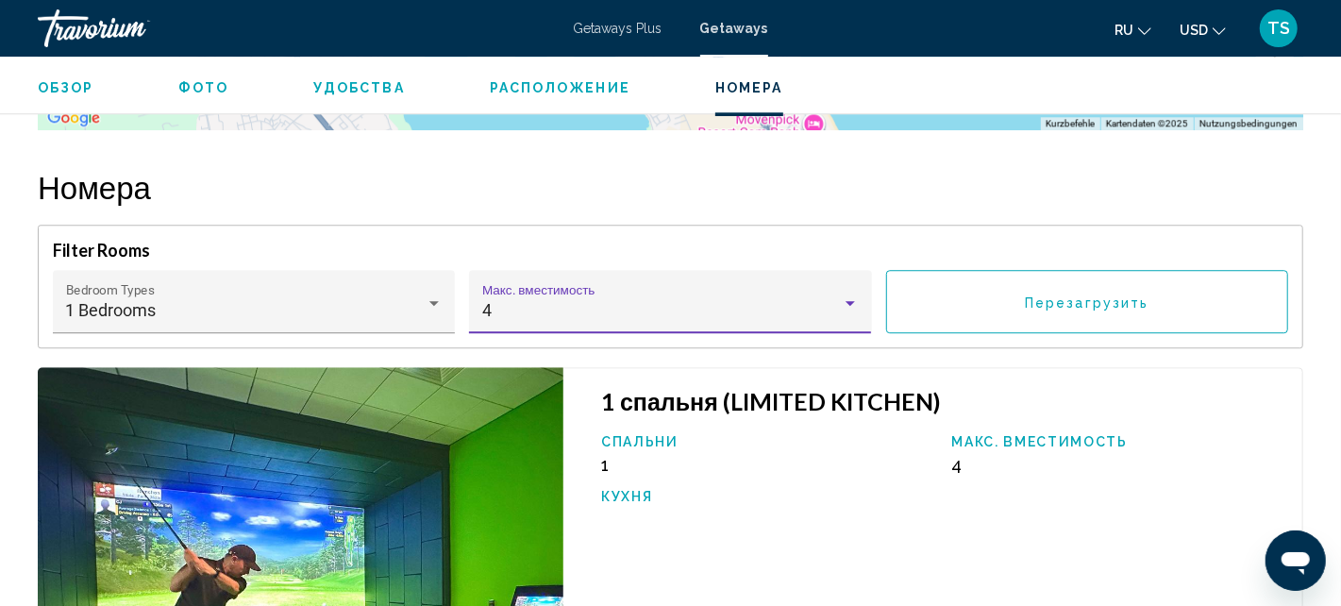
click at [1104, 270] on button "Перезагрузить" at bounding box center [1087, 301] width 402 height 63
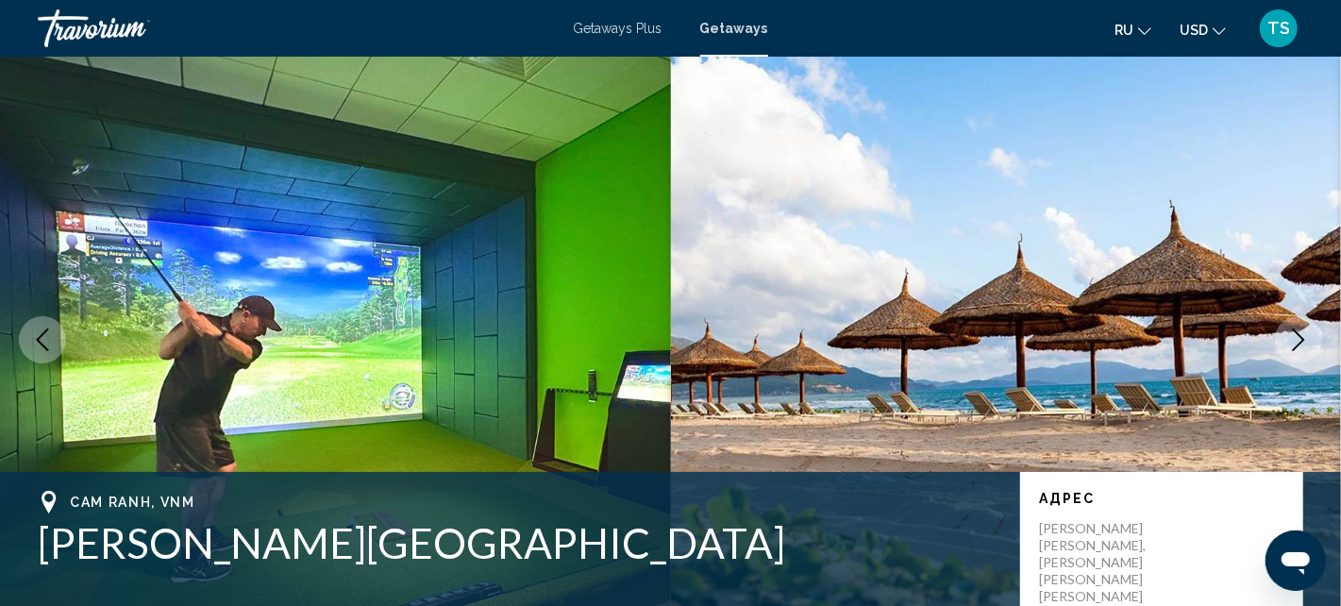
scroll to position [0, 0]
